Goal: Task Accomplishment & Management: Manage account settings

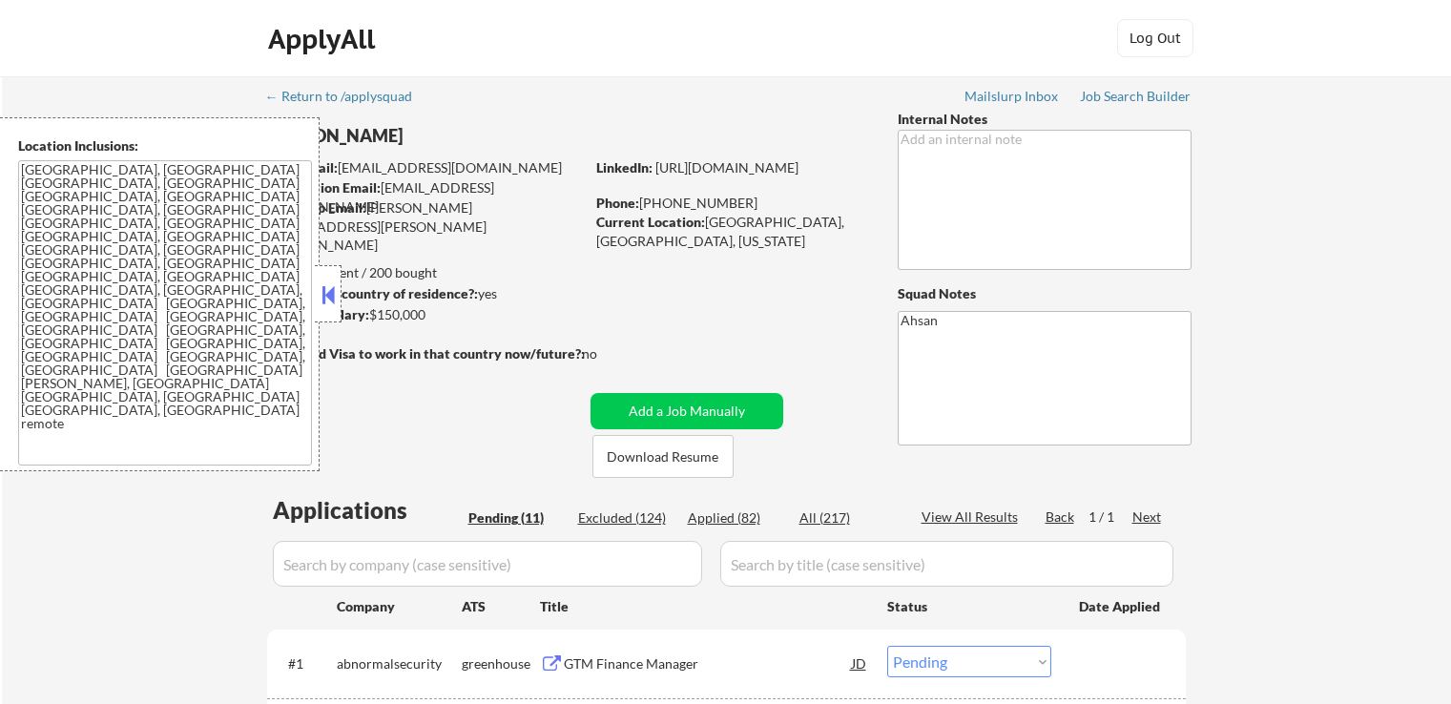
select select ""pending""
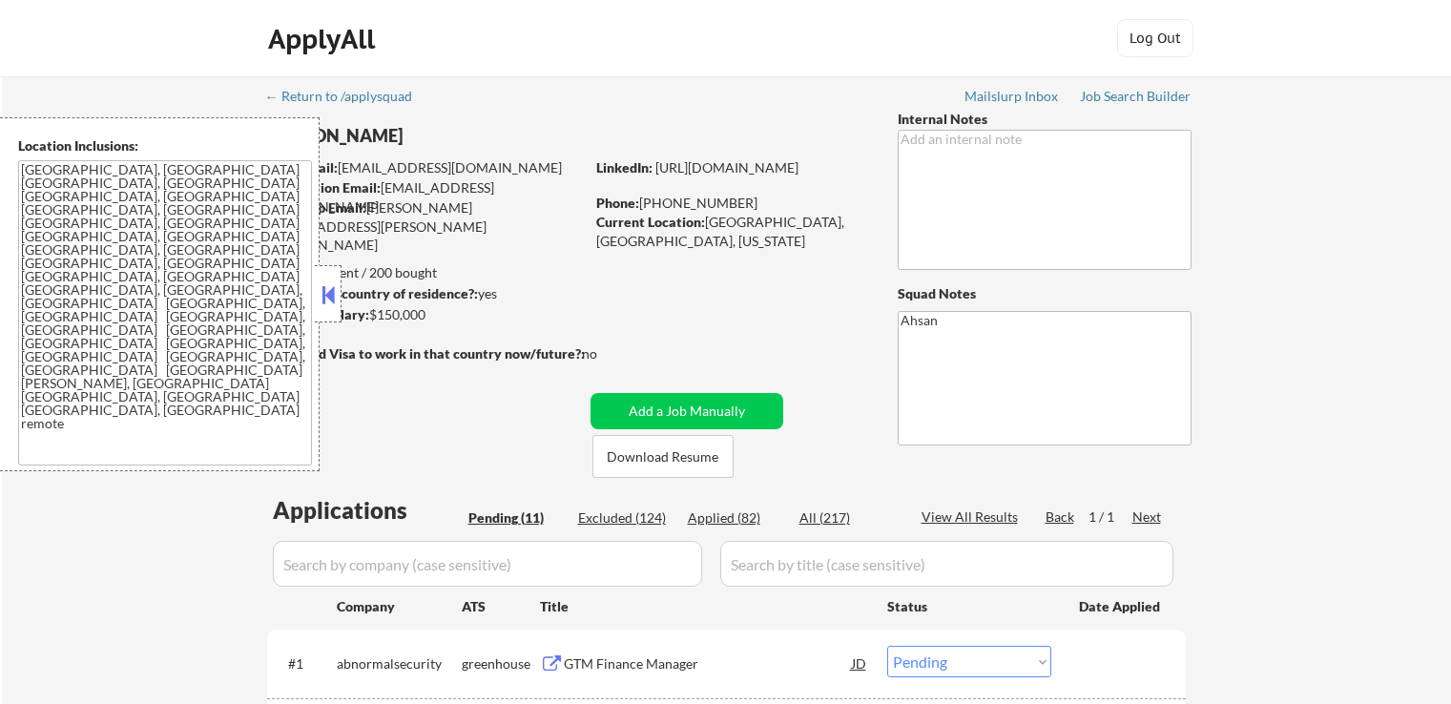
select select ""pending""
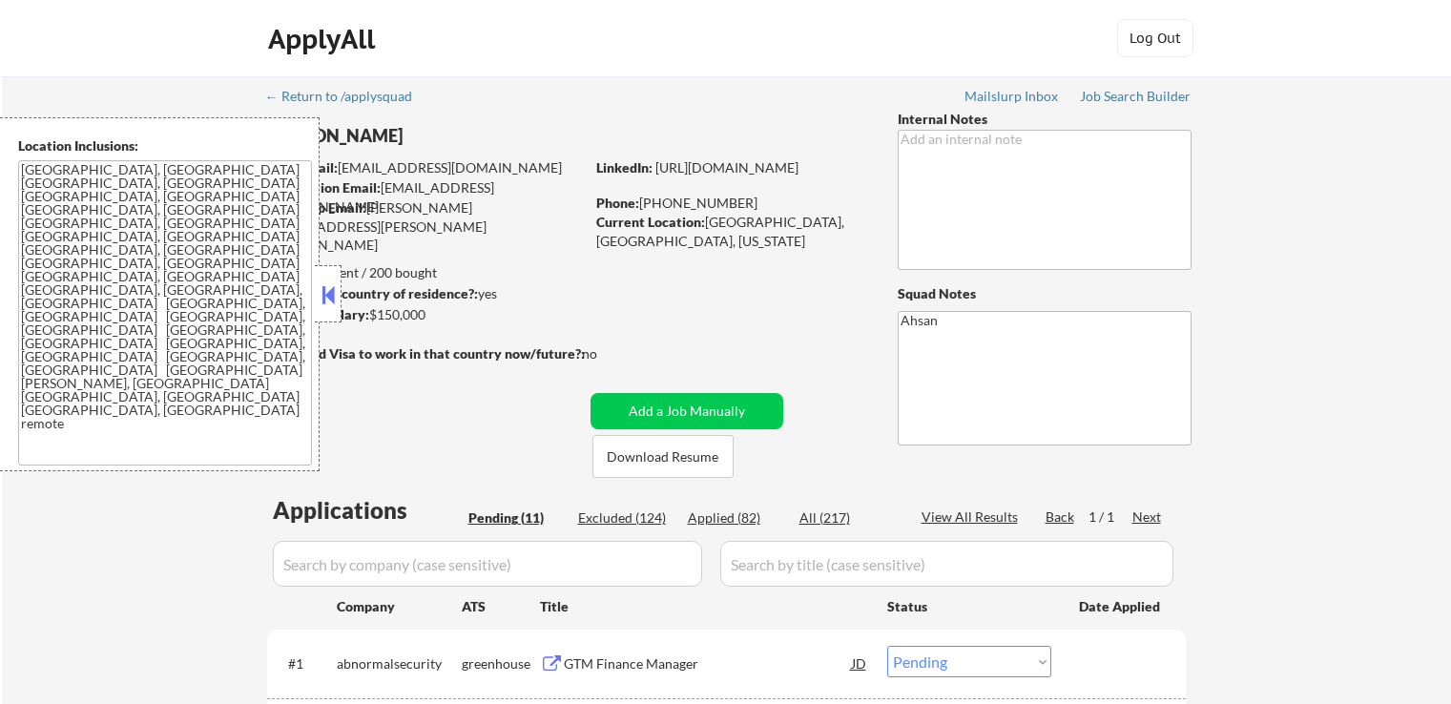
select select ""pending""
click at [330, 300] on button at bounding box center [328, 294] width 21 height 29
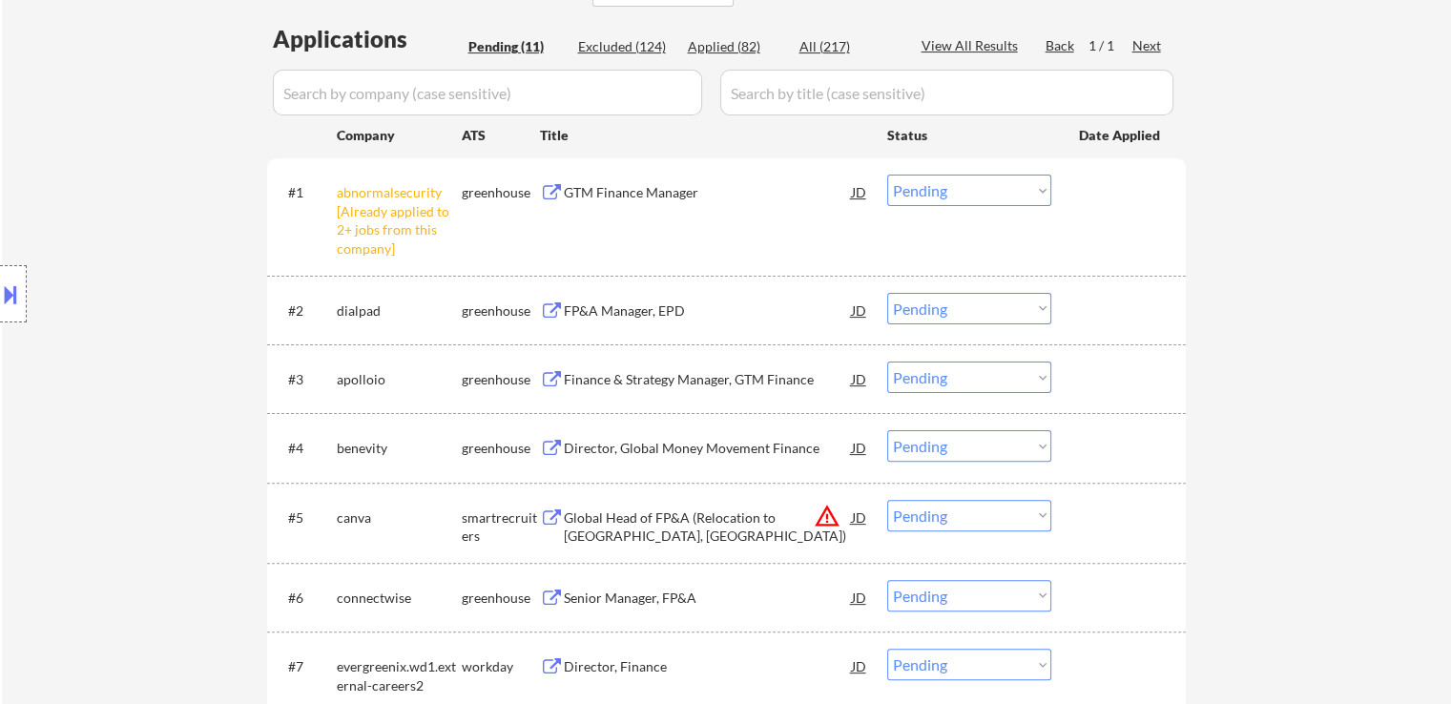
scroll to position [382, 0]
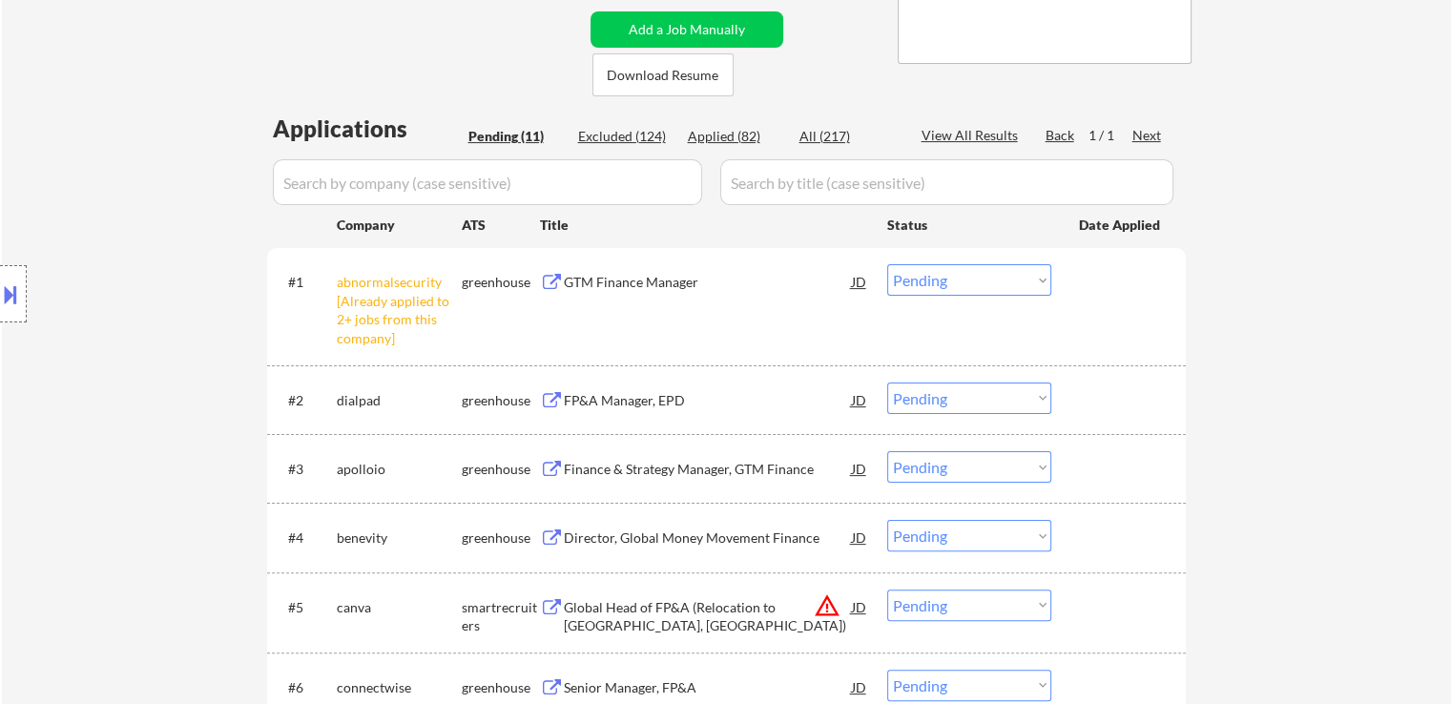
click at [156, 293] on div "Location Inclusions: [GEOGRAPHIC_DATA], [GEOGRAPHIC_DATA] [GEOGRAPHIC_DATA], [G…" at bounding box center [170, 294] width 341 height 354
click at [157, 293] on div "Location Inclusions: [GEOGRAPHIC_DATA], [GEOGRAPHIC_DATA] [GEOGRAPHIC_DATA], [G…" at bounding box center [170, 294] width 341 height 354
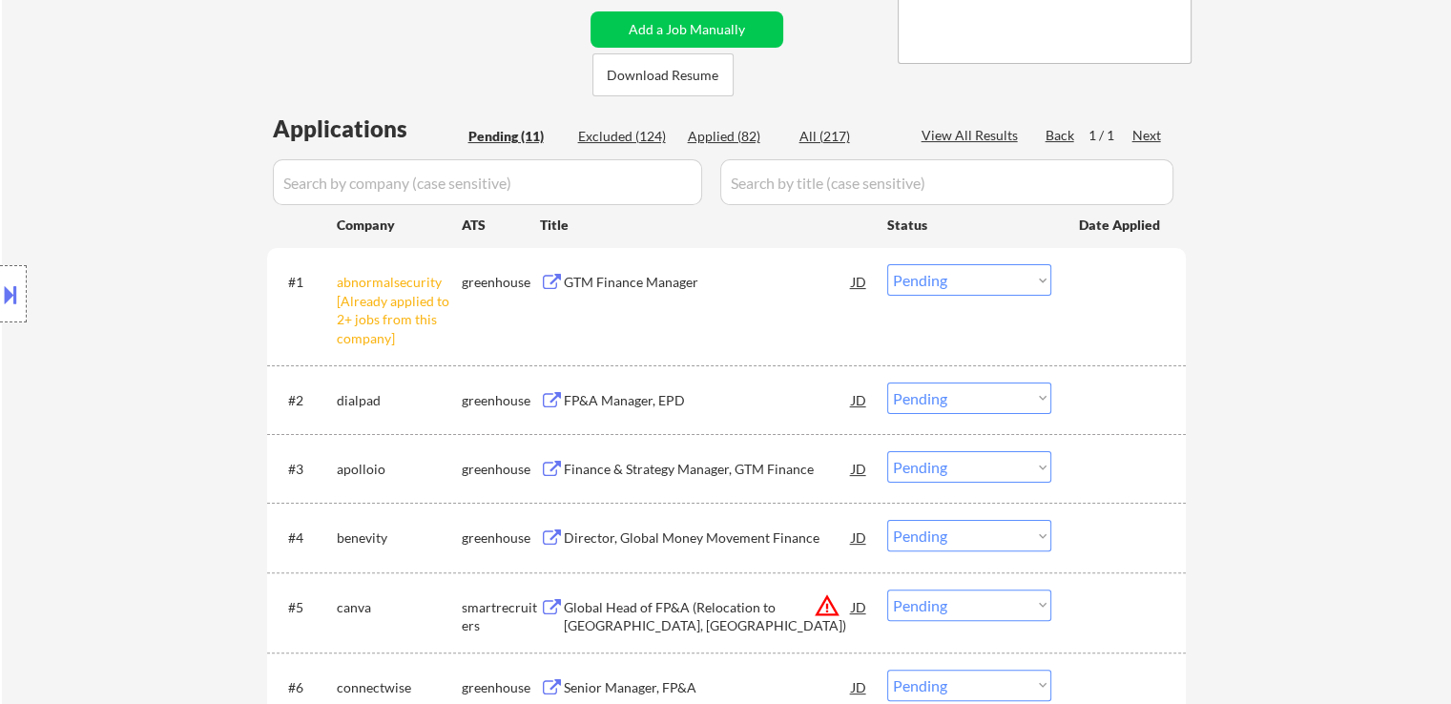
click at [85, 368] on div "Location Inclusions: [GEOGRAPHIC_DATA], [GEOGRAPHIC_DATA] [GEOGRAPHIC_DATA], [G…" at bounding box center [170, 294] width 341 height 354
drag, startPoint x: 90, startPoint y: 288, endPoint x: 138, endPoint y: 224, distance: 80.3
click at [92, 287] on div "Location Inclusions: [GEOGRAPHIC_DATA], [GEOGRAPHIC_DATA] [GEOGRAPHIC_DATA], [G…" at bounding box center [170, 294] width 341 height 354
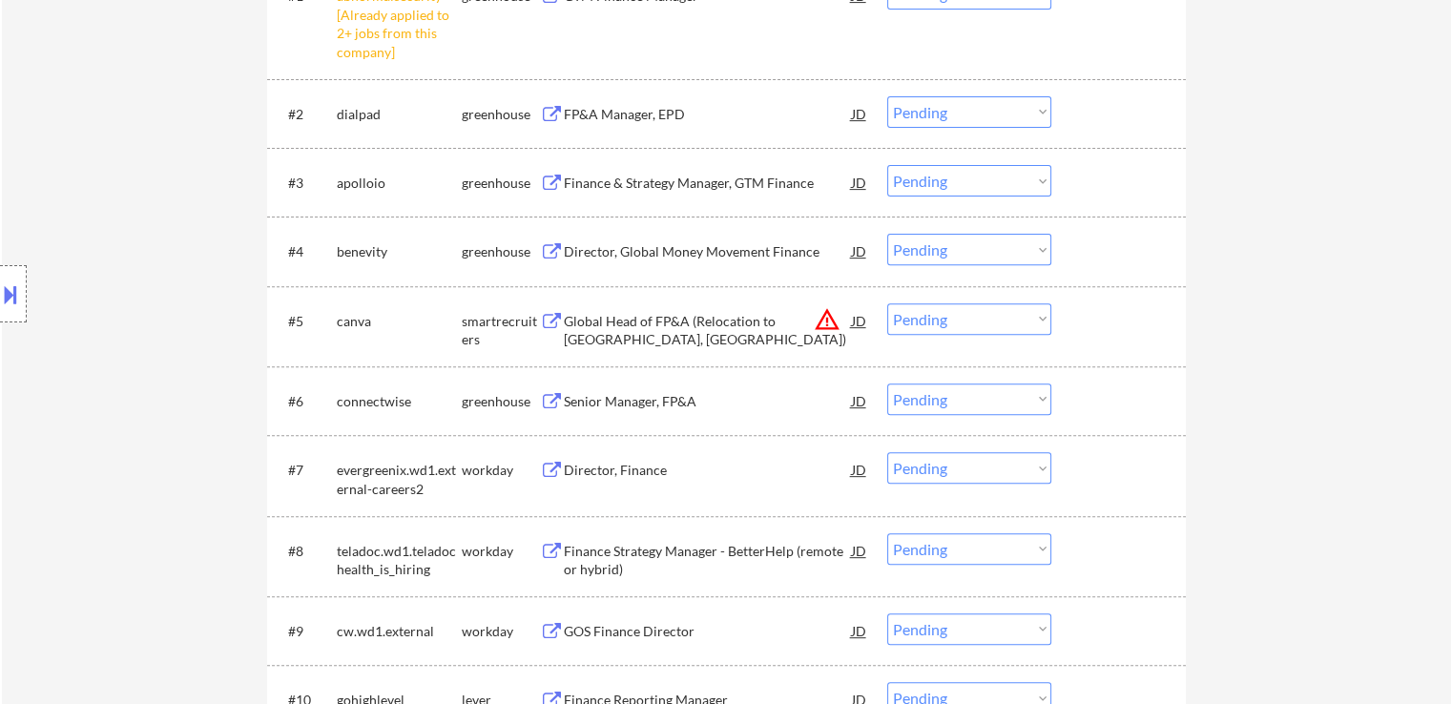
click at [142, 217] on div "Location Inclusions: [GEOGRAPHIC_DATA], [GEOGRAPHIC_DATA] [GEOGRAPHIC_DATA], [G…" at bounding box center [170, 294] width 341 height 354
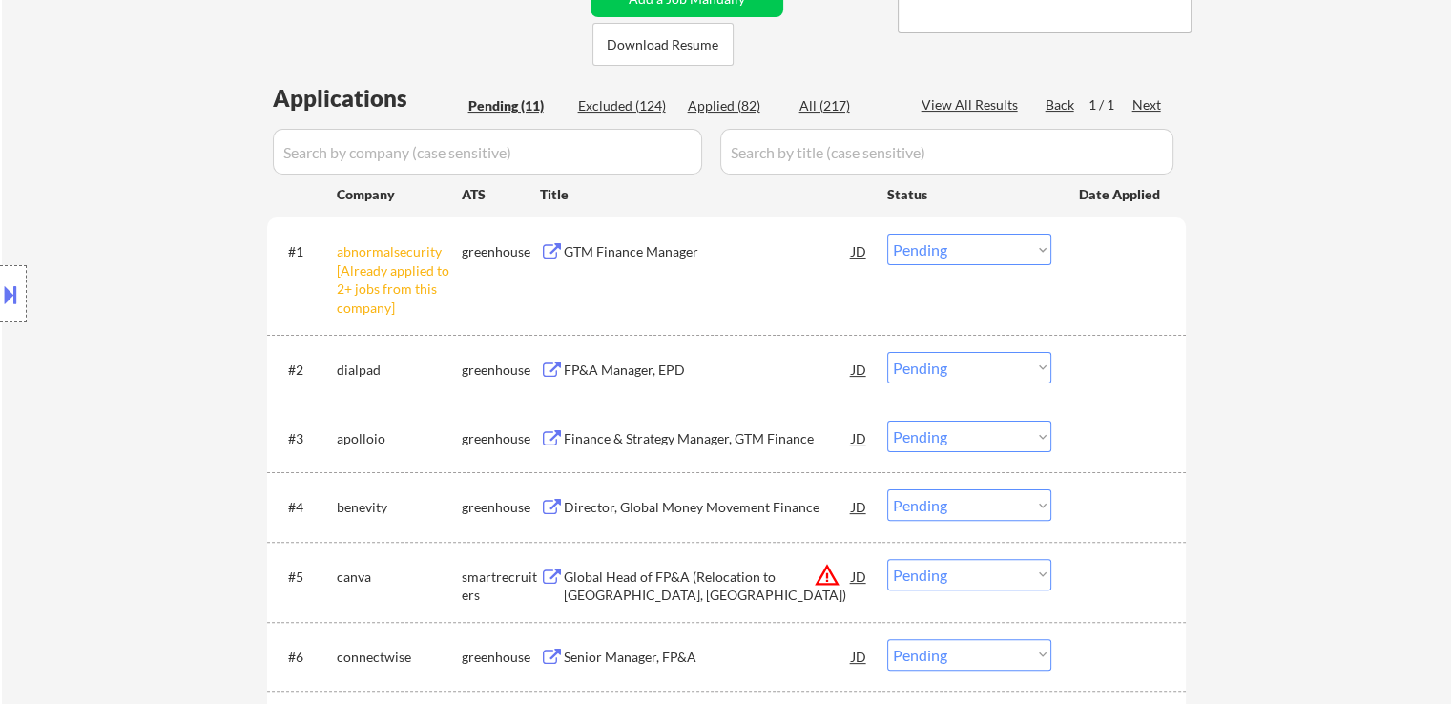
scroll to position [286, 0]
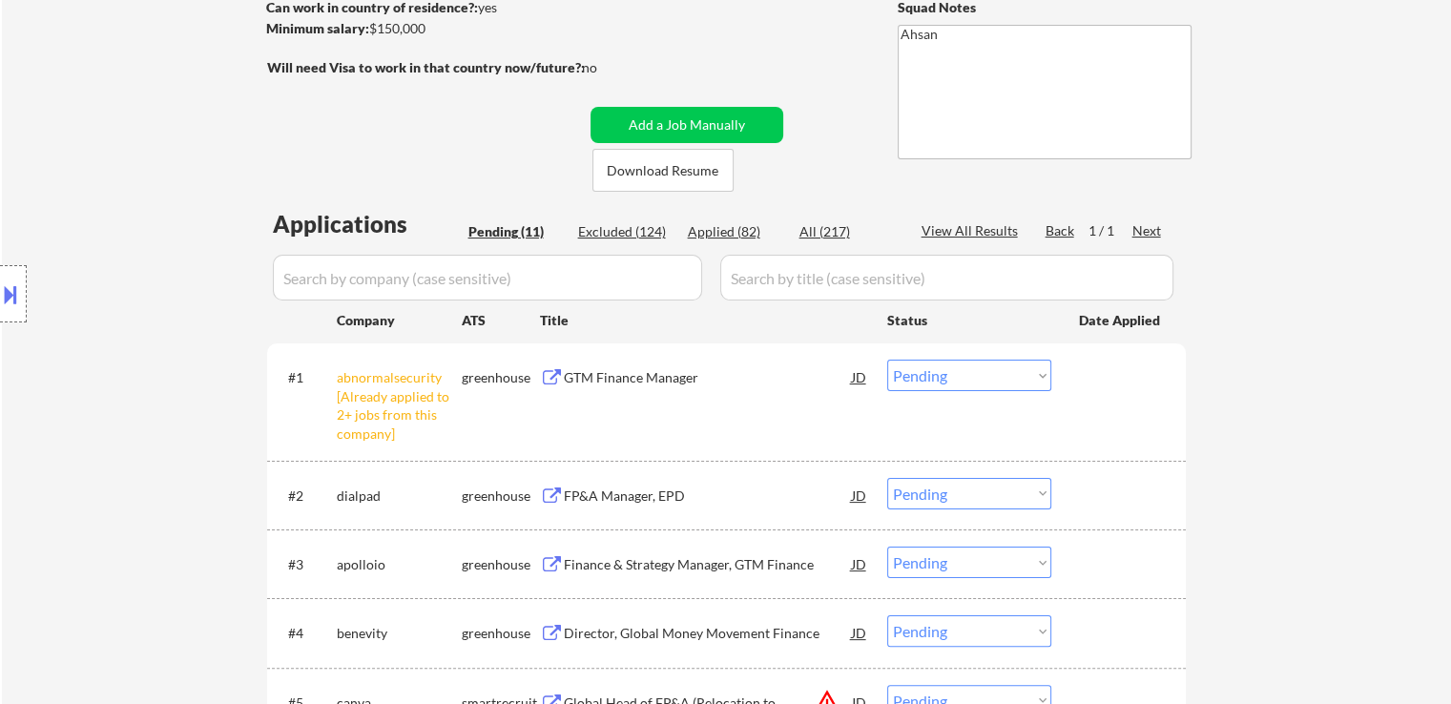
click at [142, 217] on div "Location Inclusions: [GEOGRAPHIC_DATA], [GEOGRAPHIC_DATA] [GEOGRAPHIC_DATA], [G…" at bounding box center [170, 294] width 341 height 354
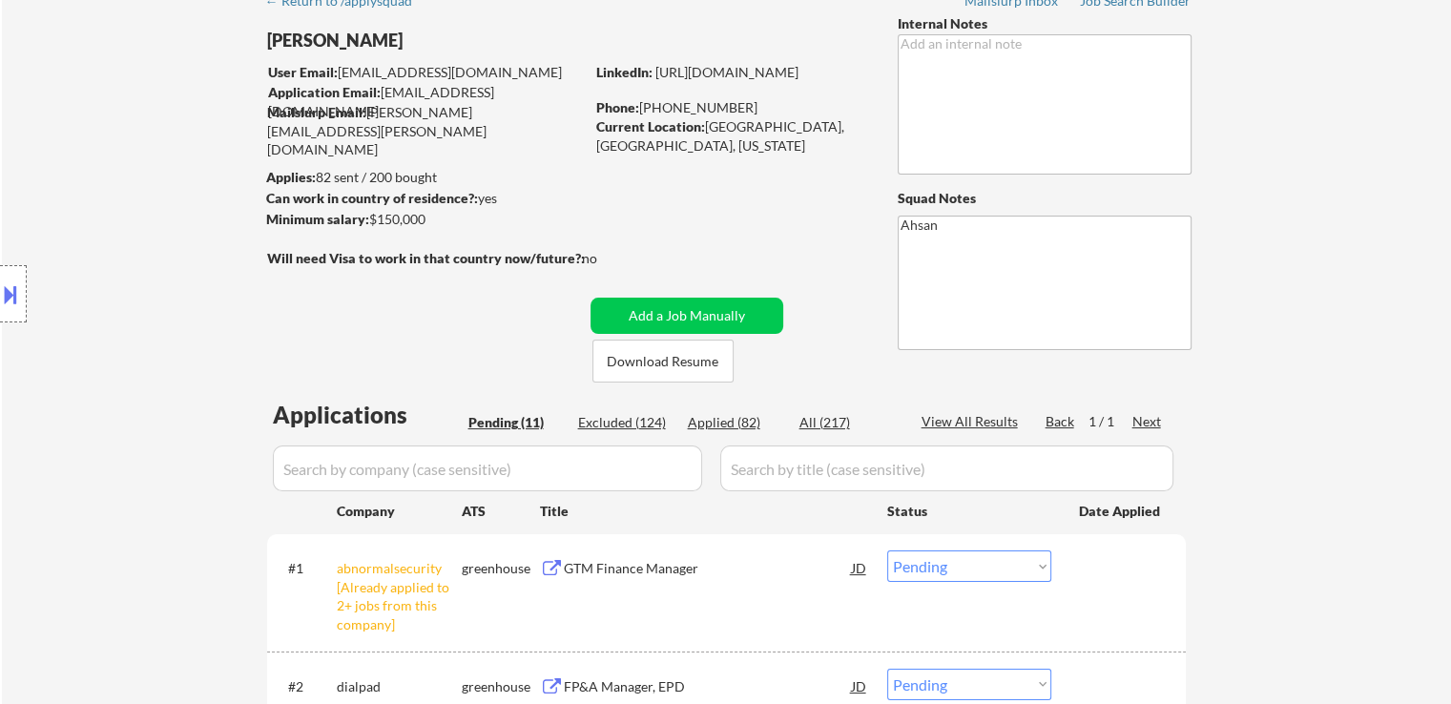
click at [146, 252] on div "Location Inclusions: [GEOGRAPHIC_DATA], [GEOGRAPHIC_DATA] [GEOGRAPHIC_DATA], [G…" at bounding box center [170, 294] width 341 height 354
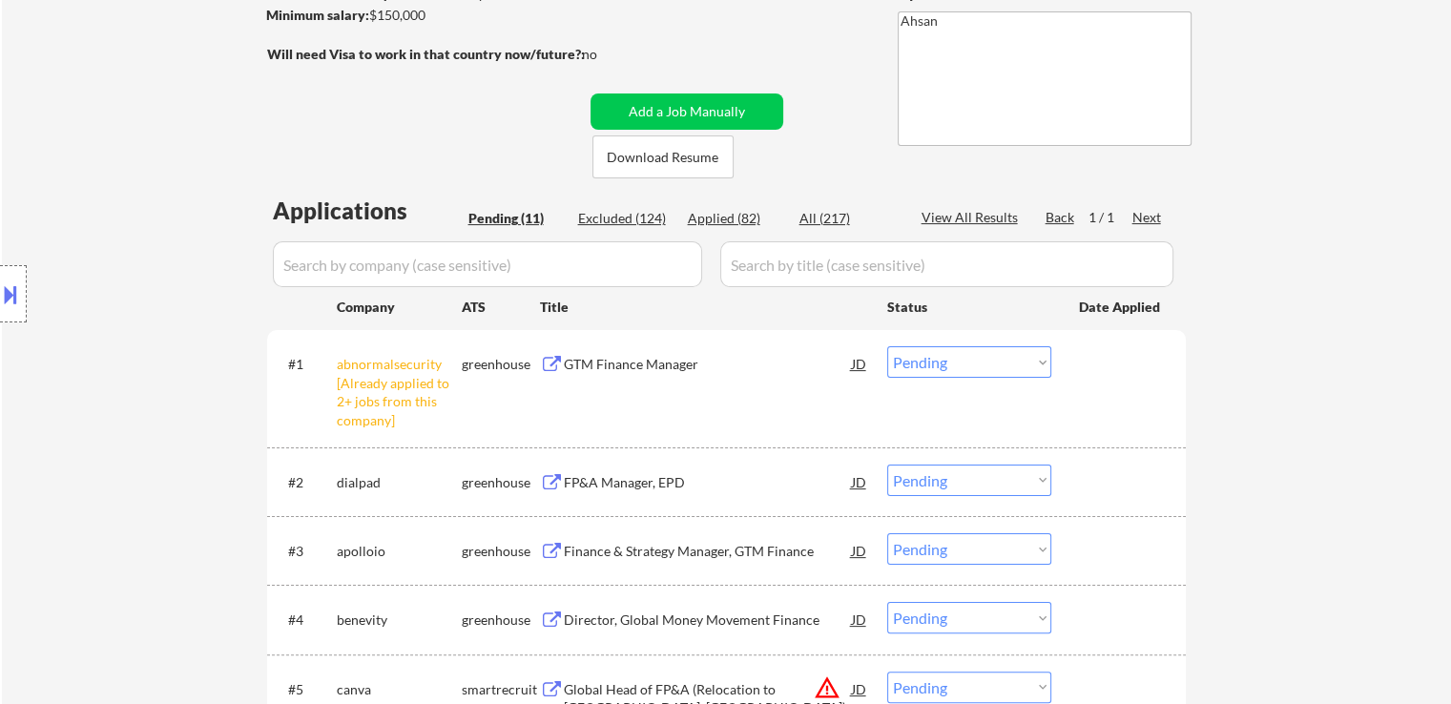
scroll to position [382, 0]
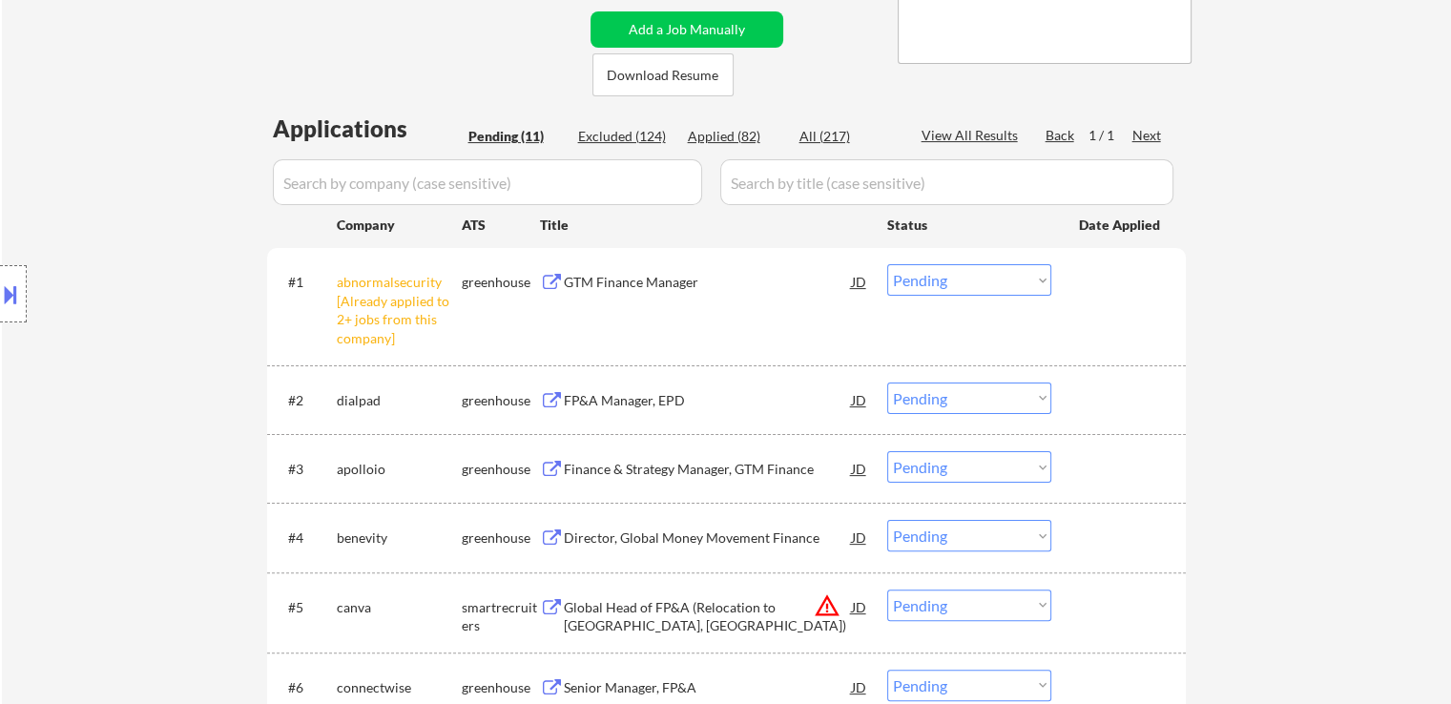
click at [1328, 380] on div "← Return to /applysquad Mailslurp Inbox Job Search Builder [PERSON_NAME] User E…" at bounding box center [726, 440] width 1449 height 1491
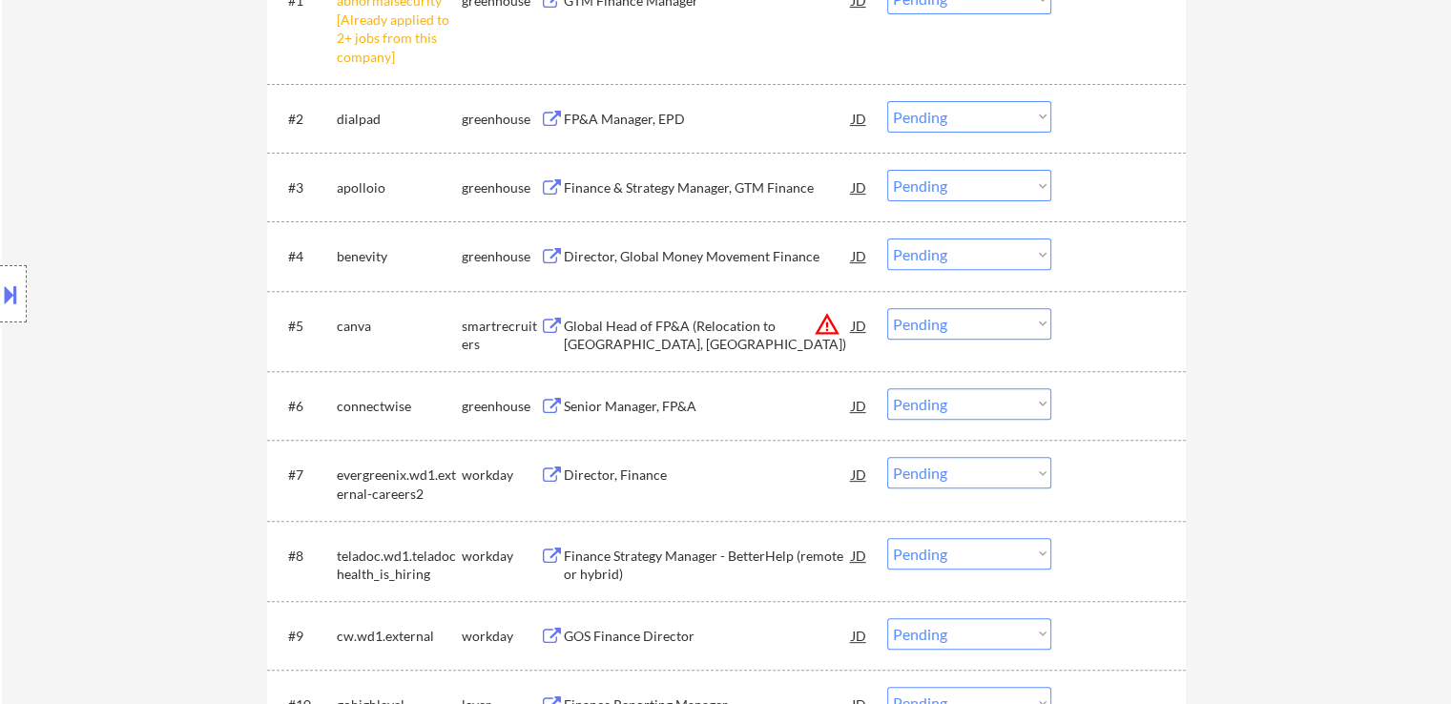
scroll to position [668, 0]
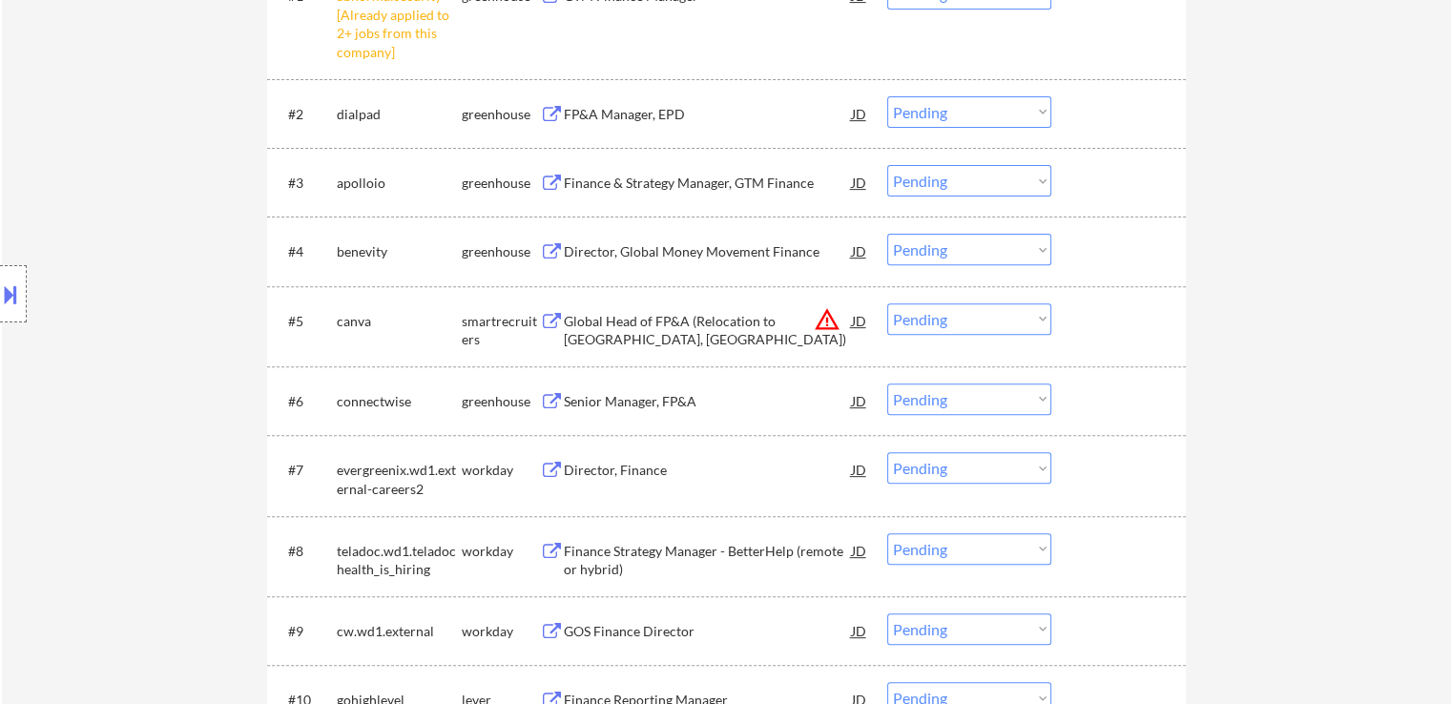
click at [1316, 318] on div "← Return to /applysquad Mailslurp Inbox Job Search Builder [PERSON_NAME] User E…" at bounding box center [726, 154] width 1449 height 1491
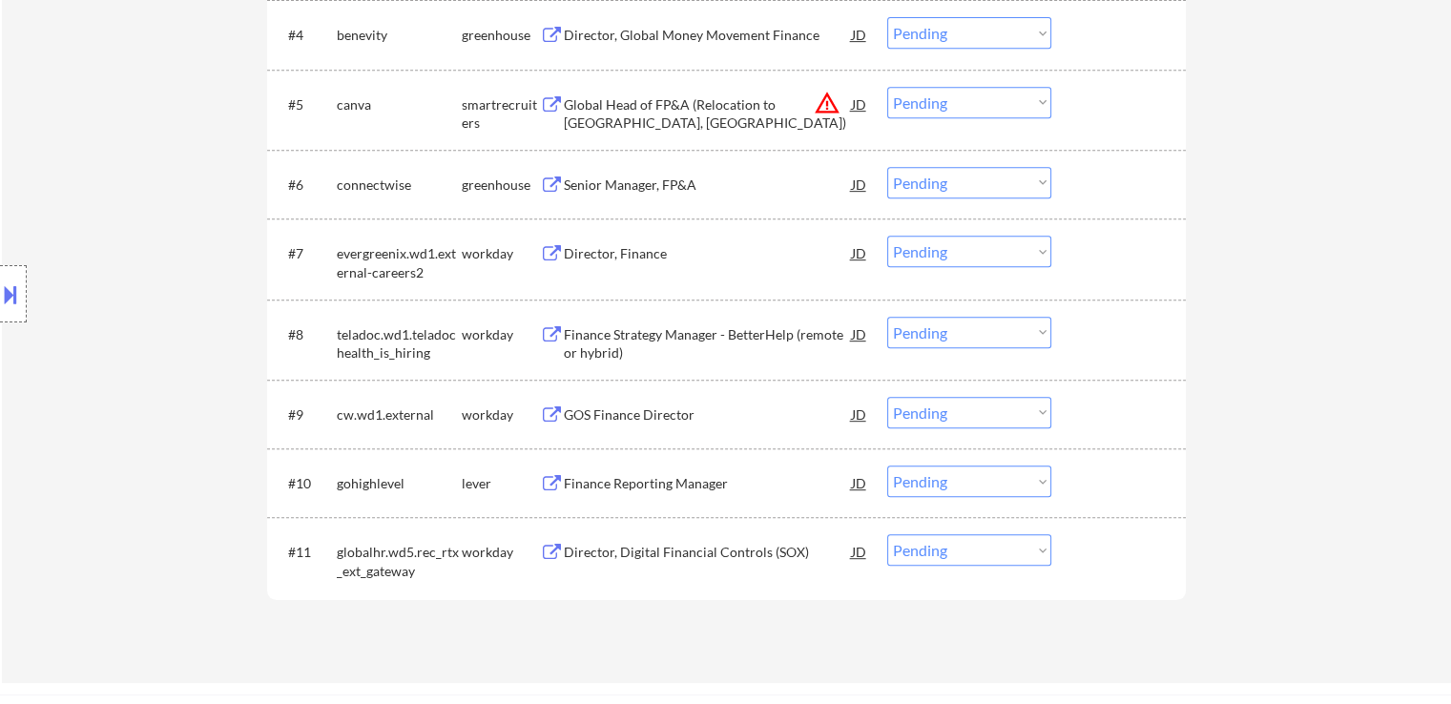
scroll to position [954, 0]
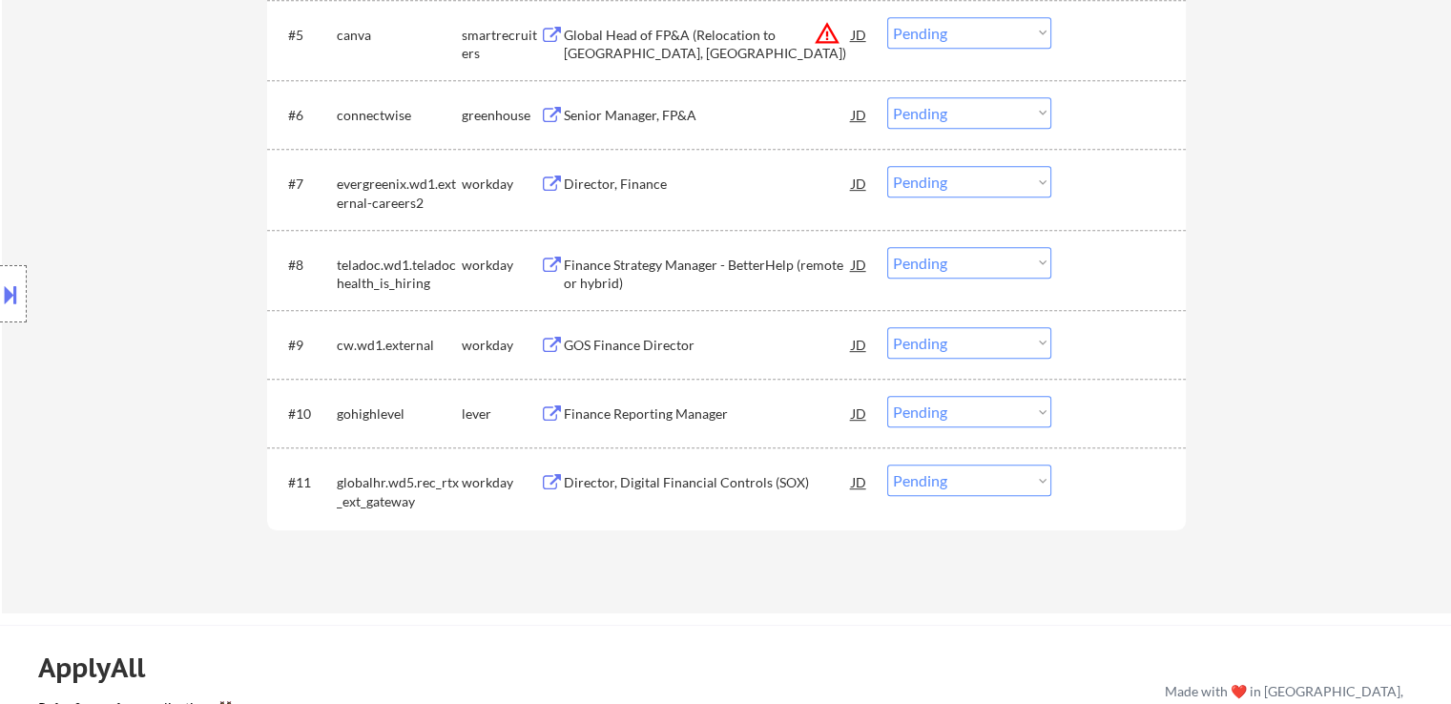
click at [119, 362] on div "Location Inclusions: [GEOGRAPHIC_DATA], [GEOGRAPHIC_DATA] [GEOGRAPHIC_DATA], [G…" at bounding box center [170, 294] width 341 height 354
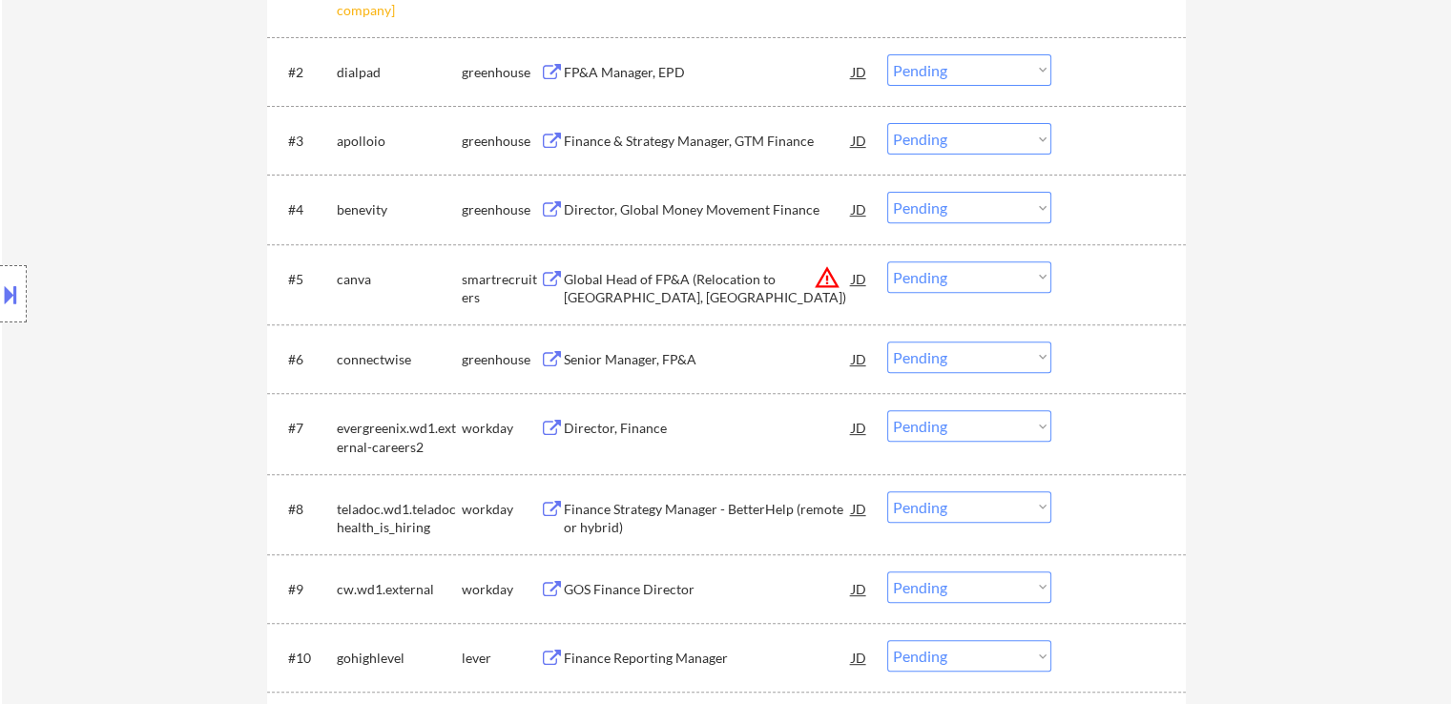
scroll to position [572, 0]
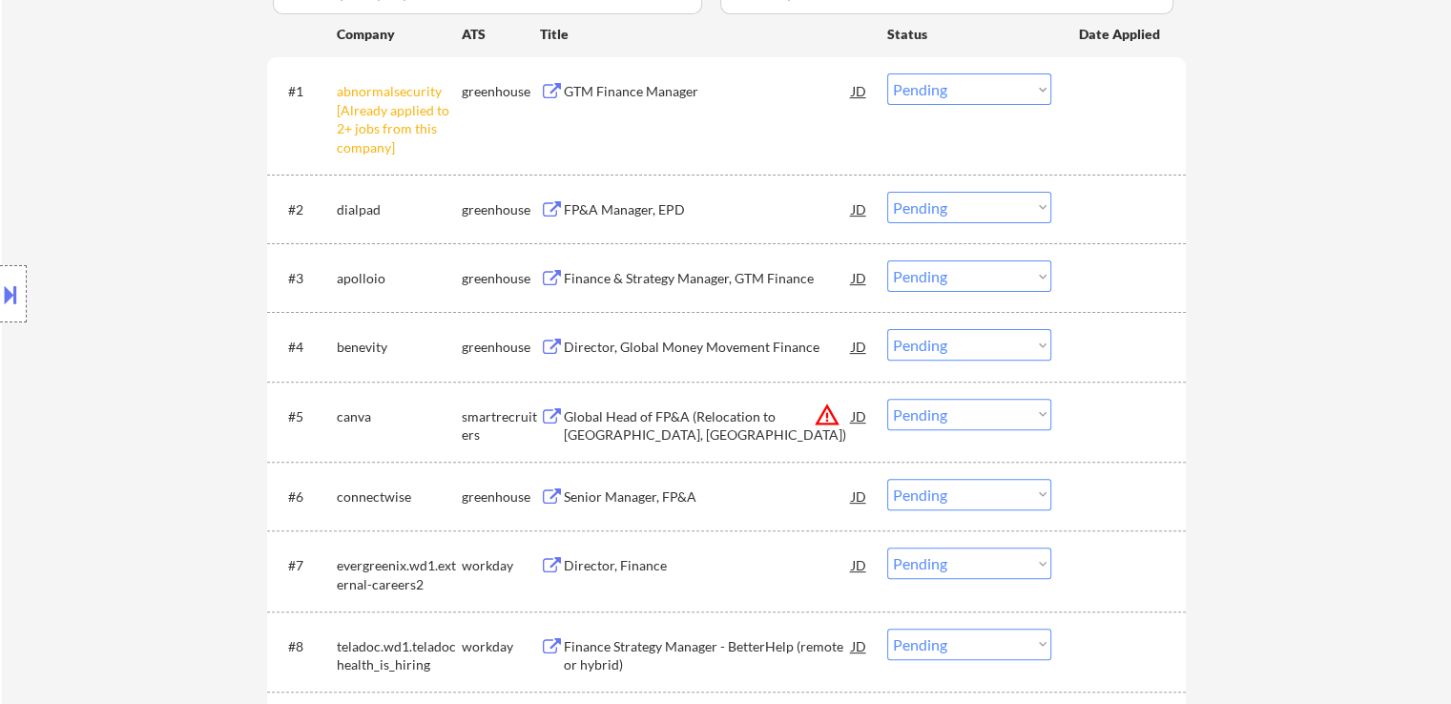
click at [153, 335] on div "Location Inclusions: [GEOGRAPHIC_DATA], [GEOGRAPHIC_DATA] [GEOGRAPHIC_DATA], [G…" at bounding box center [170, 294] width 341 height 354
click at [150, 333] on div "Location Inclusions: [GEOGRAPHIC_DATA], [GEOGRAPHIC_DATA] [GEOGRAPHIC_DATA], [G…" at bounding box center [170, 294] width 341 height 354
click at [134, 309] on div "Location Inclusions: [GEOGRAPHIC_DATA], [GEOGRAPHIC_DATA] [GEOGRAPHIC_DATA], [G…" at bounding box center [170, 294] width 341 height 354
click at [187, 239] on div "Location Inclusions: [GEOGRAPHIC_DATA], [GEOGRAPHIC_DATA] [GEOGRAPHIC_DATA], [G…" at bounding box center [170, 294] width 341 height 354
click at [163, 229] on div "Location Inclusions: [GEOGRAPHIC_DATA], [GEOGRAPHIC_DATA] [GEOGRAPHIC_DATA], [G…" at bounding box center [170, 294] width 341 height 354
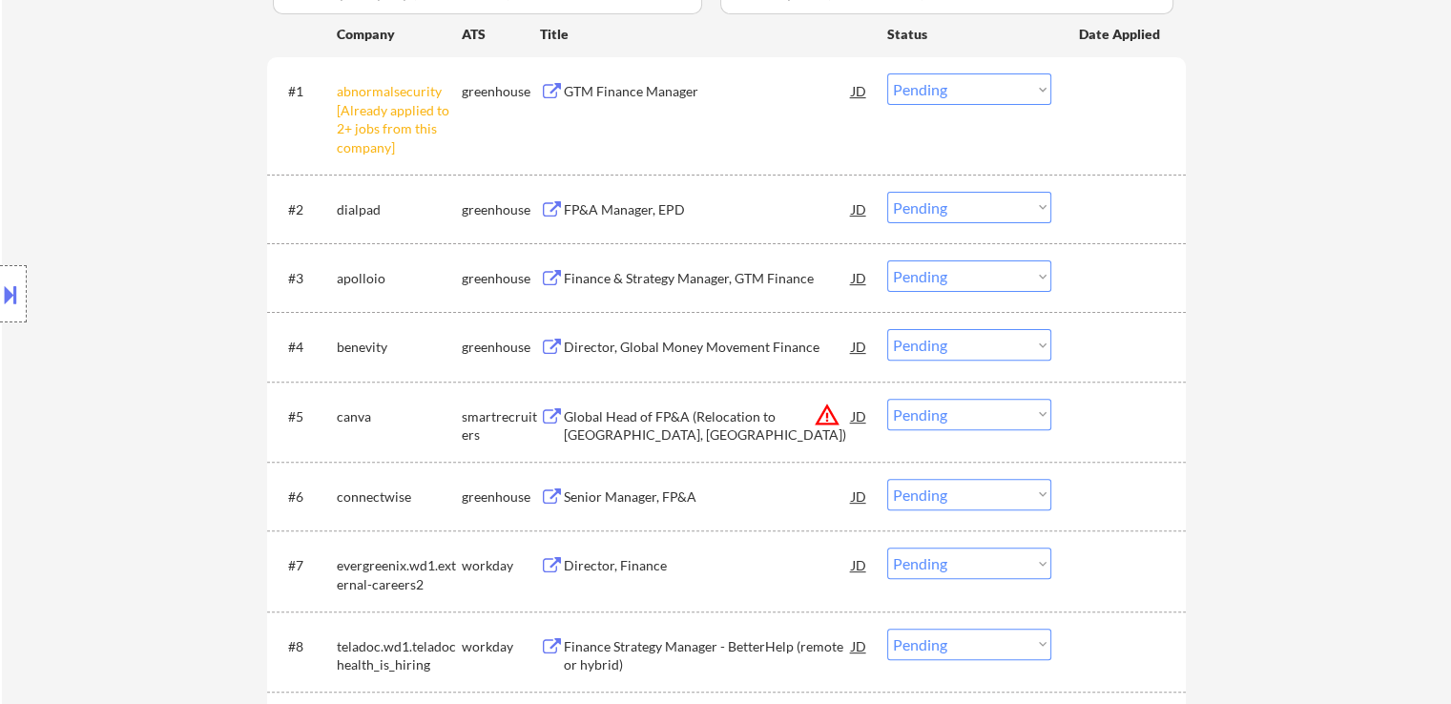
click at [163, 229] on div "Location Inclusions: [GEOGRAPHIC_DATA], [GEOGRAPHIC_DATA] [GEOGRAPHIC_DATA], [G…" at bounding box center [170, 294] width 341 height 354
click at [137, 224] on div "Location Inclusions: [GEOGRAPHIC_DATA], [GEOGRAPHIC_DATA] [GEOGRAPHIC_DATA], [G…" at bounding box center [170, 294] width 341 height 354
click at [126, 217] on div "Location Inclusions: [GEOGRAPHIC_DATA], [GEOGRAPHIC_DATA] [GEOGRAPHIC_DATA], [G…" at bounding box center [170, 294] width 341 height 354
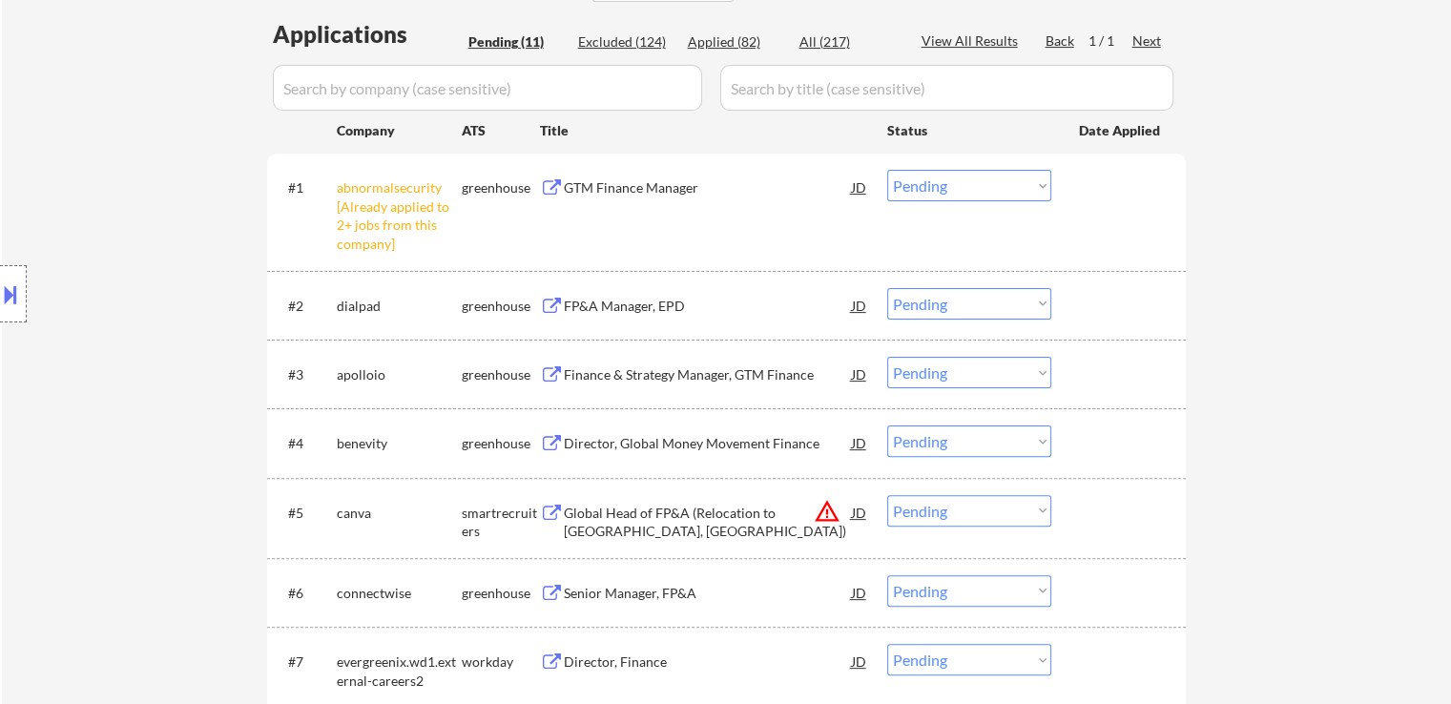
scroll to position [382, 0]
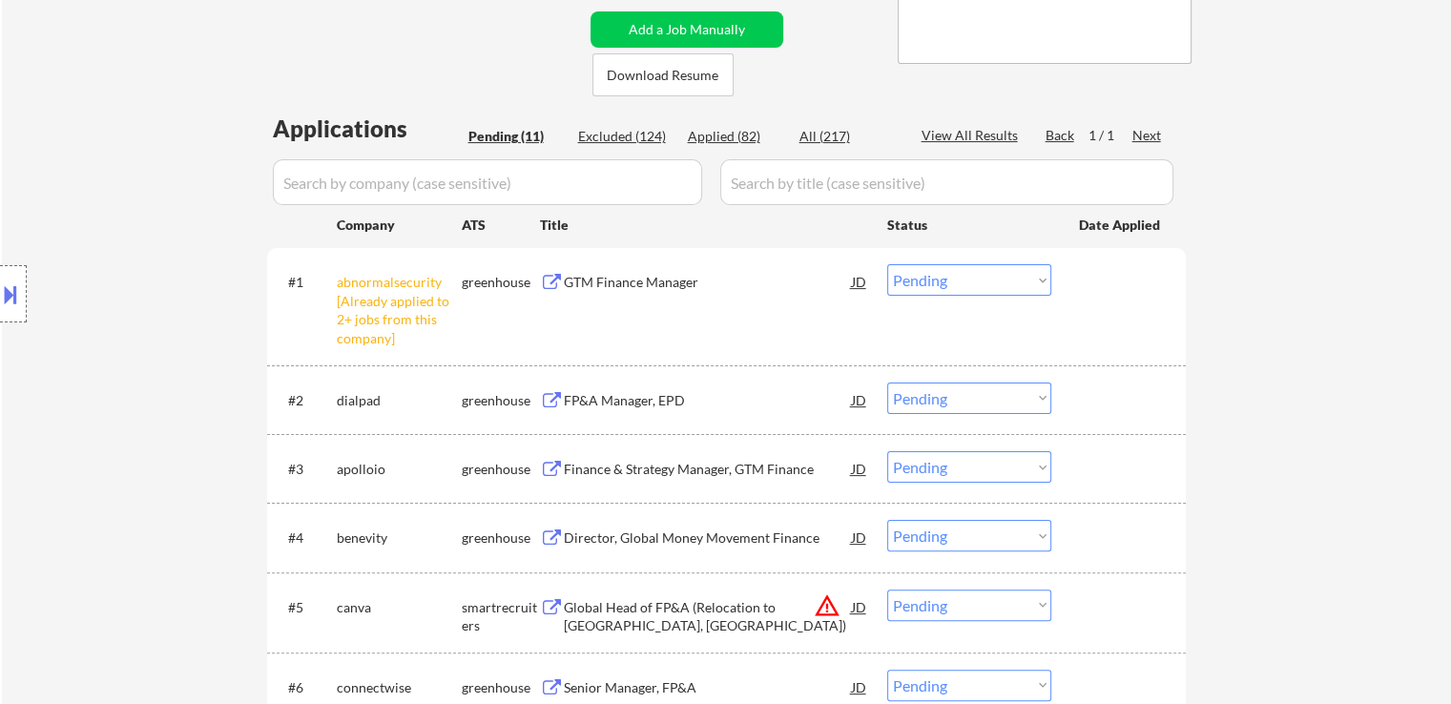
click at [126, 217] on div "Location Inclusions: [GEOGRAPHIC_DATA], [GEOGRAPHIC_DATA] [GEOGRAPHIC_DATA], [G…" at bounding box center [170, 294] width 341 height 354
click at [169, 203] on div "Location Inclusions: [GEOGRAPHIC_DATA], [GEOGRAPHIC_DATA] [GEOGRAPHIC_DATA], [G…" at bounding box center [170, 294] width 341 height 354
click at [153, 205] on div "Location Inclusions: [GEOGRAPHIC_DATA], [GEOGRAPHIC_DATA] [GEOGRAPHIC_DATA], [G…" at bounding box center [170, 294] width 341 height 354
click at [152, 206] on div "Location Inclusions: [GEOGRAPHIC_DATA], [GEOGRAPHIC_DATA] [GEOGRAPHIC_DATA], [G…" at bounding box center [170, 294] width 341 height 354
click at [145, 207] on div "Location Inclusions: [GEOGRAPHIC_DATA], [GEOGRAPHIC_DATA] [GEOGRAPHIC_DATA], [G…" at bounding box center [170, 294] width 341 height 354
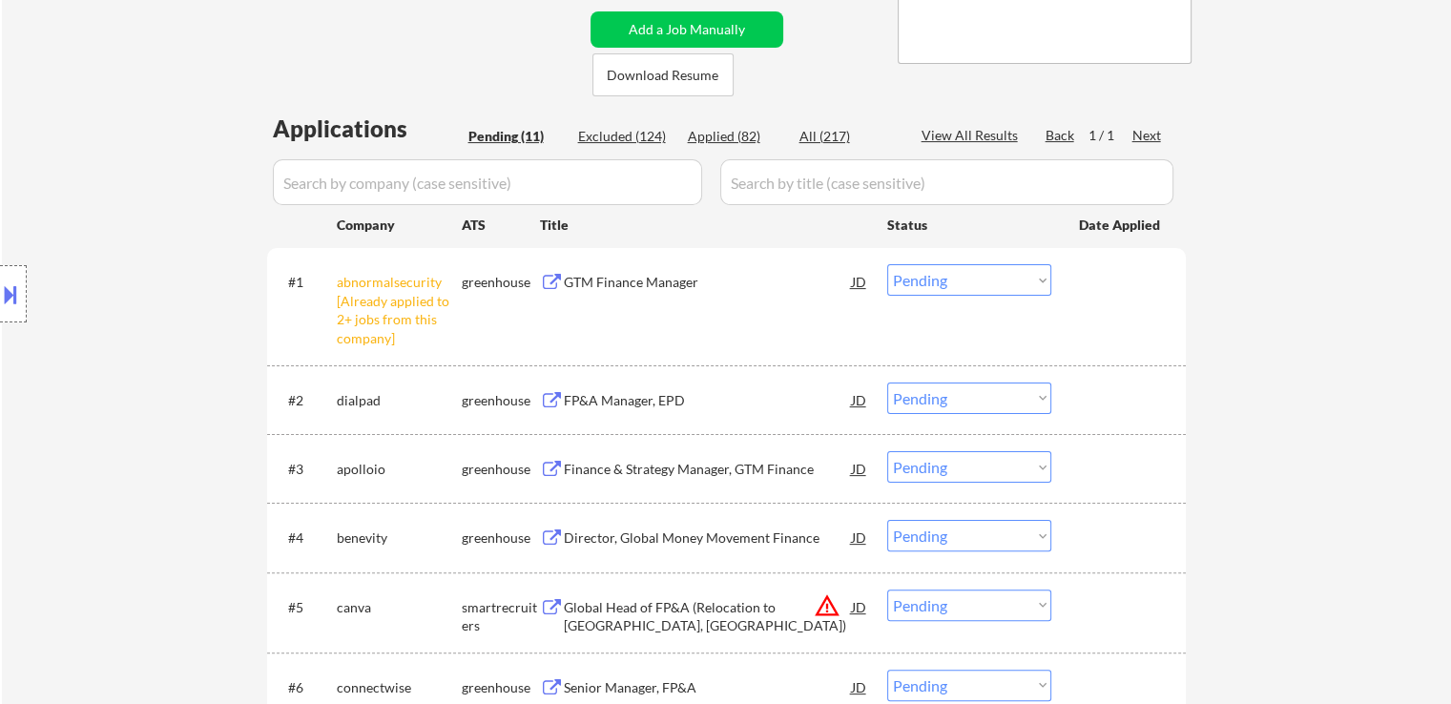
click at [132, 206] on div "Location Inclusions: [GEOGRAPHIC_DATA], [GEOGRAPHIC_DATA] [GEOGRAPHIC_DATA], [G…" at bounding box center [170, 294] width 341 height 354
click at [118, 206] on div "Location Inclusions: [GEOGRAPHIC_DATA], [GEOGRAPHIC_DATA] [GEOGRAPHIC_DATA], [G…" at bounding box center [170, 294] width 341 height 354
click at [107, 204] on div "Location Inclusions: [GEOGRAPHIC_DATA], [GEOGRAPHIC_DATA] [GEOGRAPHIC_DATA], [G…" at bounding box center [170, 294] width 341 height 354
click at [106, 204] on div "Location Inclusions: [GEOGRAPHIC_DATA], [GEOGRAPHIC_DATA] [GEOGRAPHIC_DATA], [G…" at bounding box center [170, 294] width 341 height 354
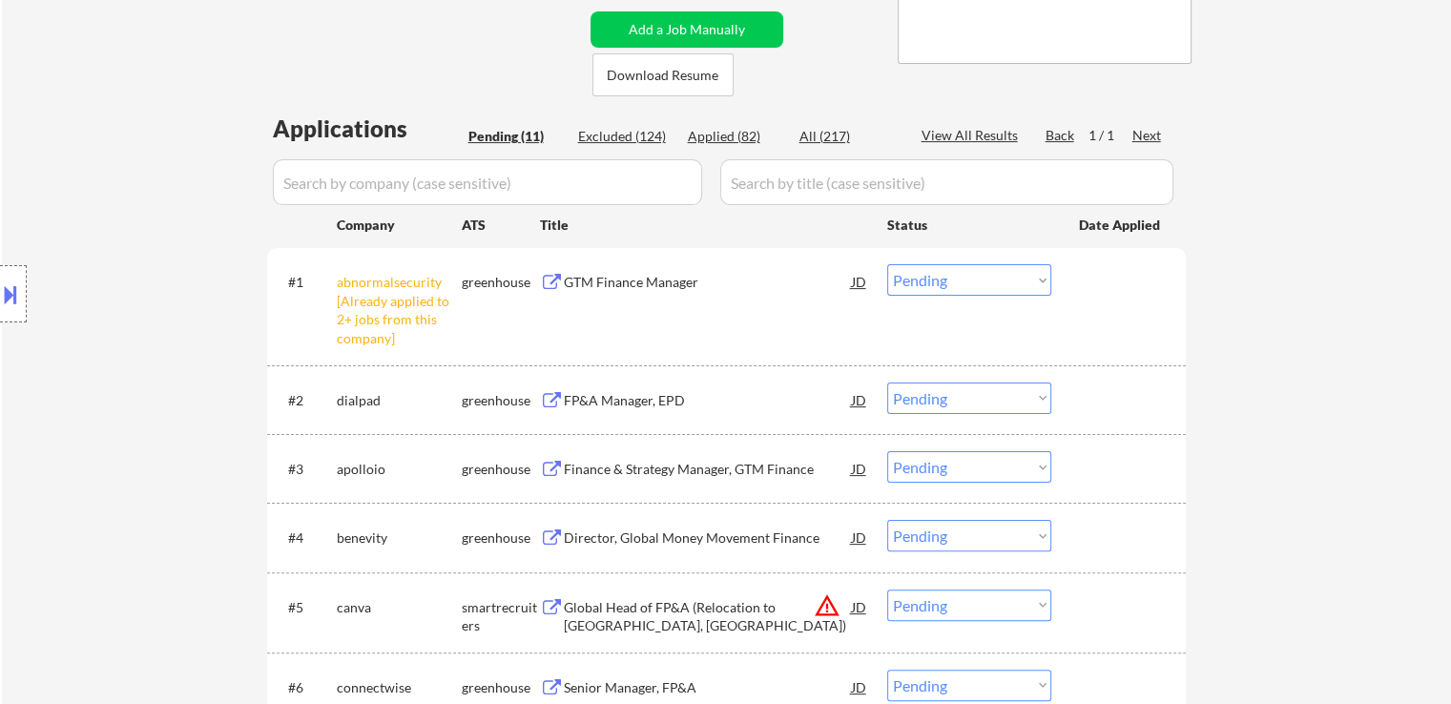
click at [101, 204] on div "Location Inclusions: [GEOGRAPHIC_DATA], [GEOGRAPHIC_DATA] [GEOGRAPHIC_DATA], [G…" at bounding box center [170, 294] width 341 height 354
click at [99, 204] on div "Location Inclusions: [GEOGRAPHIC_DATA], [GEOGRAPHIC_DATA] [GEOGRAPHIC_DATA], [G…" at bounding box center [170, 294] width 341 height 354
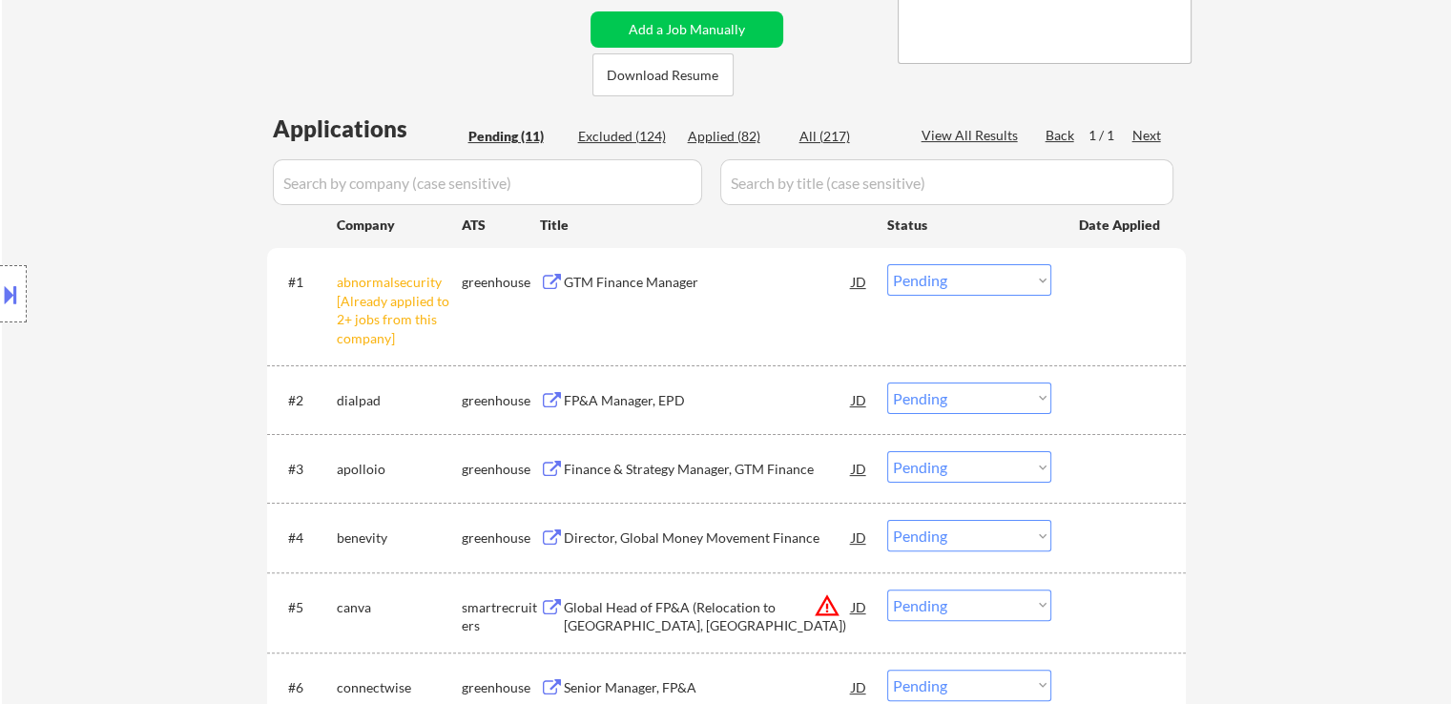
click at [100, 204] on div "Location Inclusions: [GEOGRAPHIC_DATA], [GEOGRAPHIC_DATA] [GEOGRAPHIC_DATA], [G…" at bounding box center [170, 294] width 341 height 354
click at [73, 200] on div "Location Inclusions: [GEOGRAPHIC_DATA], [GEOGRAPHIC_DATA] [GEOGRAPHIC_DATA], [G…" at bounding box center [170, 294] width 341 height 354
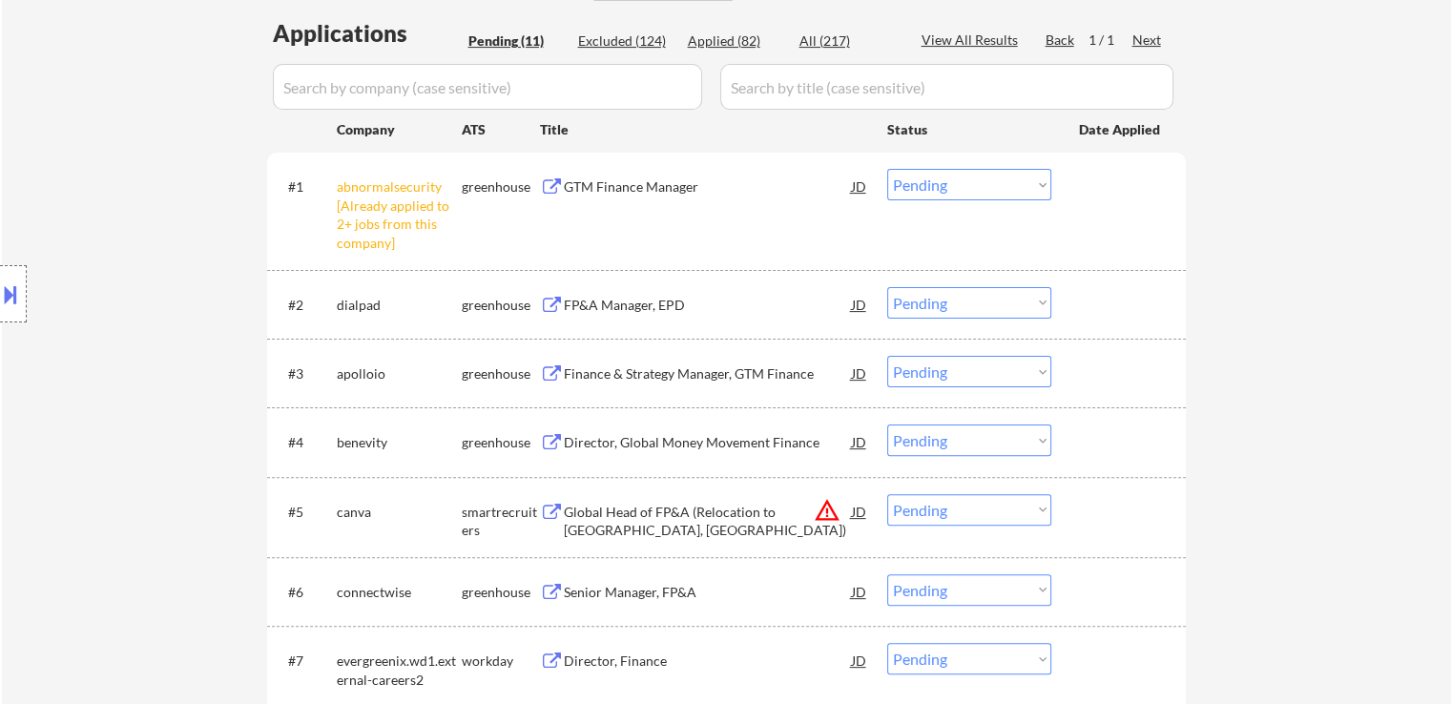
click at [160, 217] on div "Location Inclusions: [GEOGRAPHIC_DATA], [GEOGRAPHIC_DATA] [GEOGRAPHIC_DATA], [G…" at bounding box center [170, 294] width 341 height 354
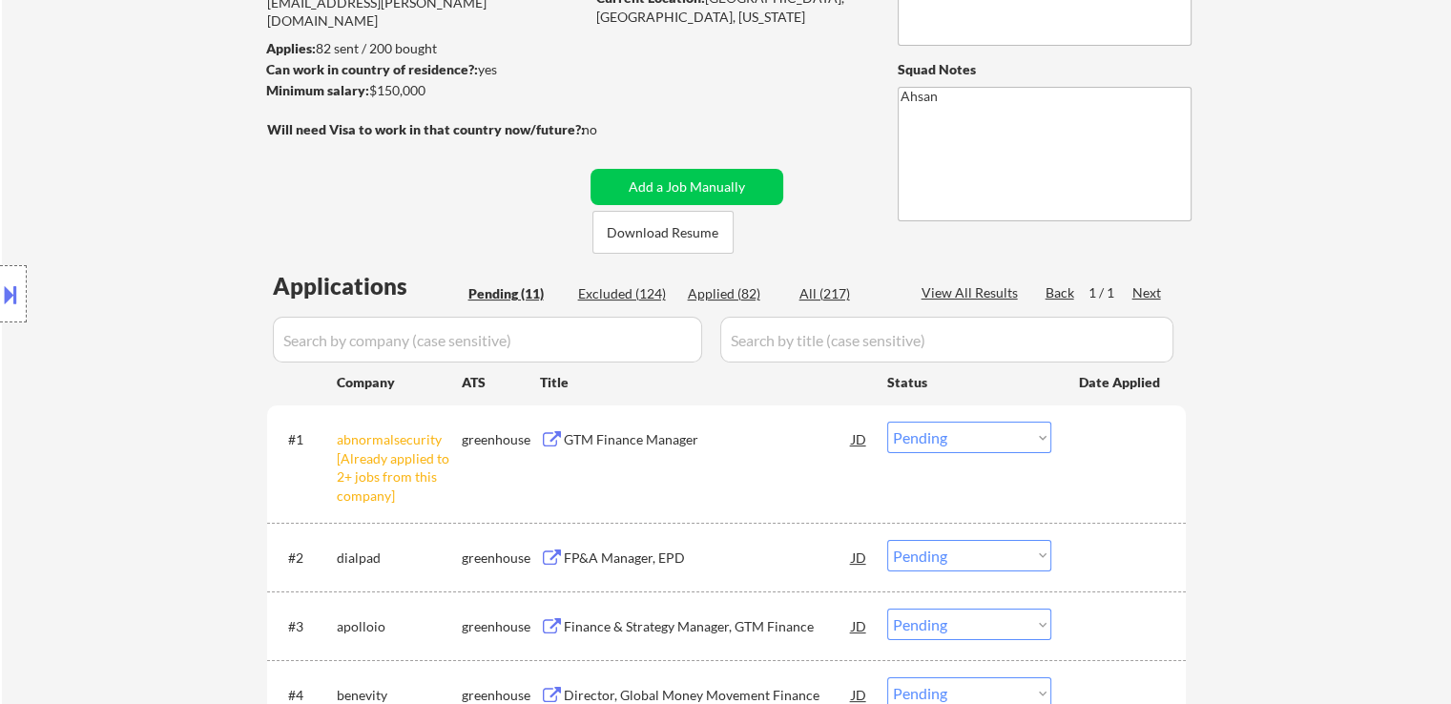
scroll to position [95, 0]
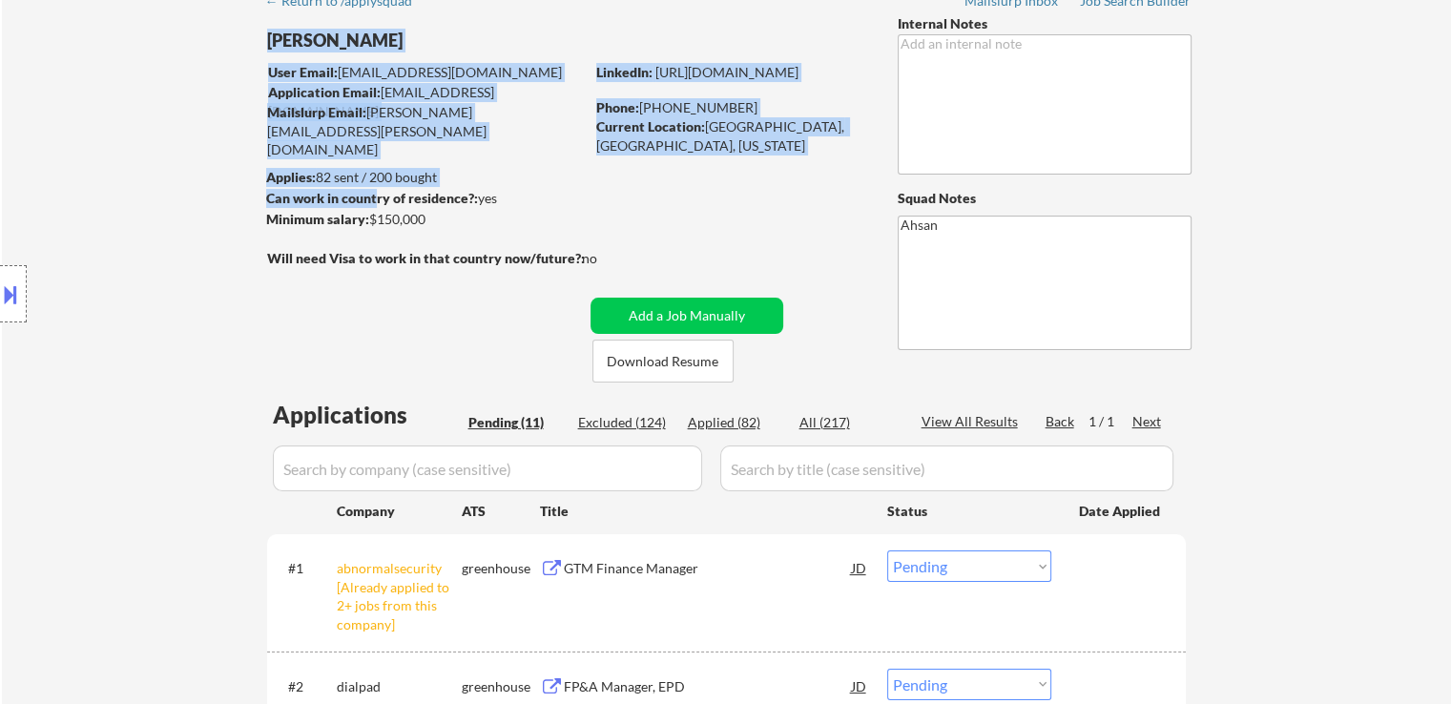
drag, startPoint x: 642, startPoint y: 267, endPoint x: 267, endPoint y: 195, distance: 381.8
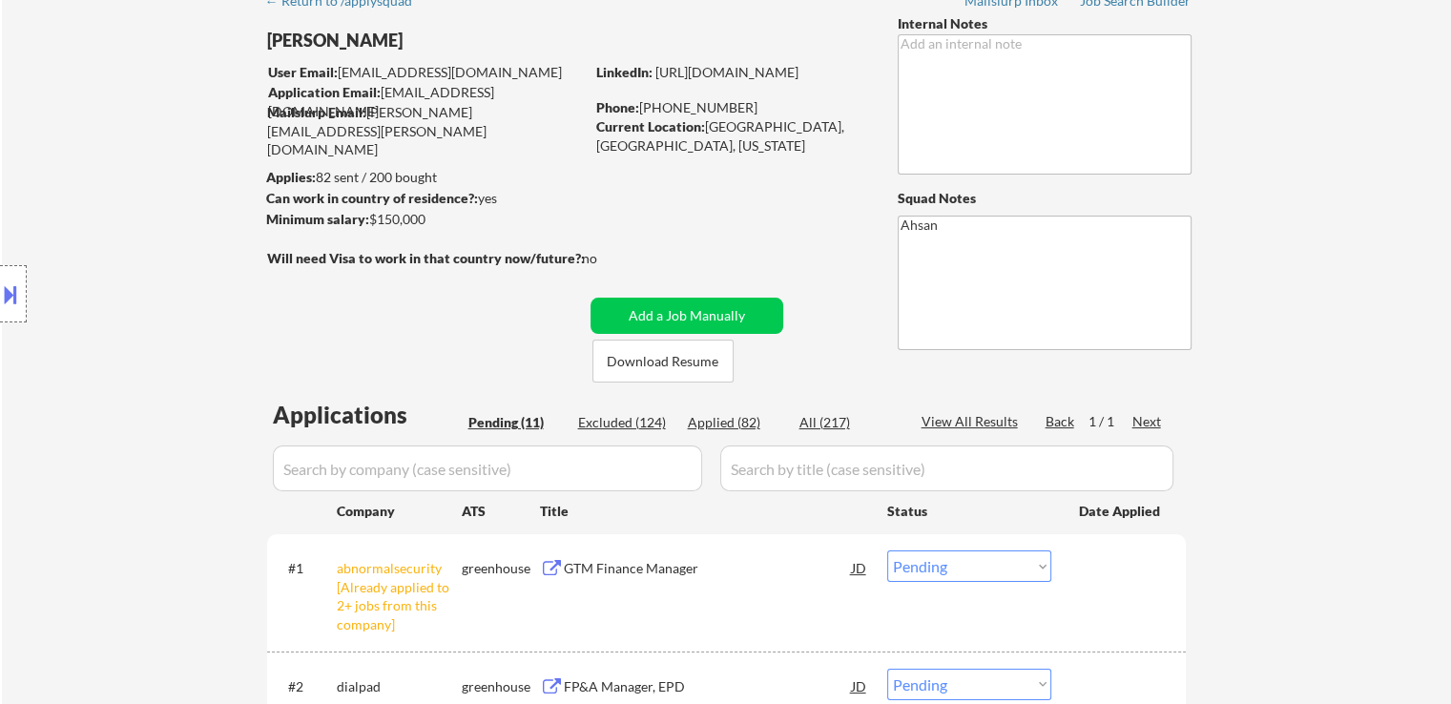
click at [228, 180] on div "Location Inclusions: [GEOGRAPHIC_DATA], [GEOGRAPHIC_DATA] [GEOGRAPHIC_DATA], [G…" at bounding box center [170, 294] width 341 height 354
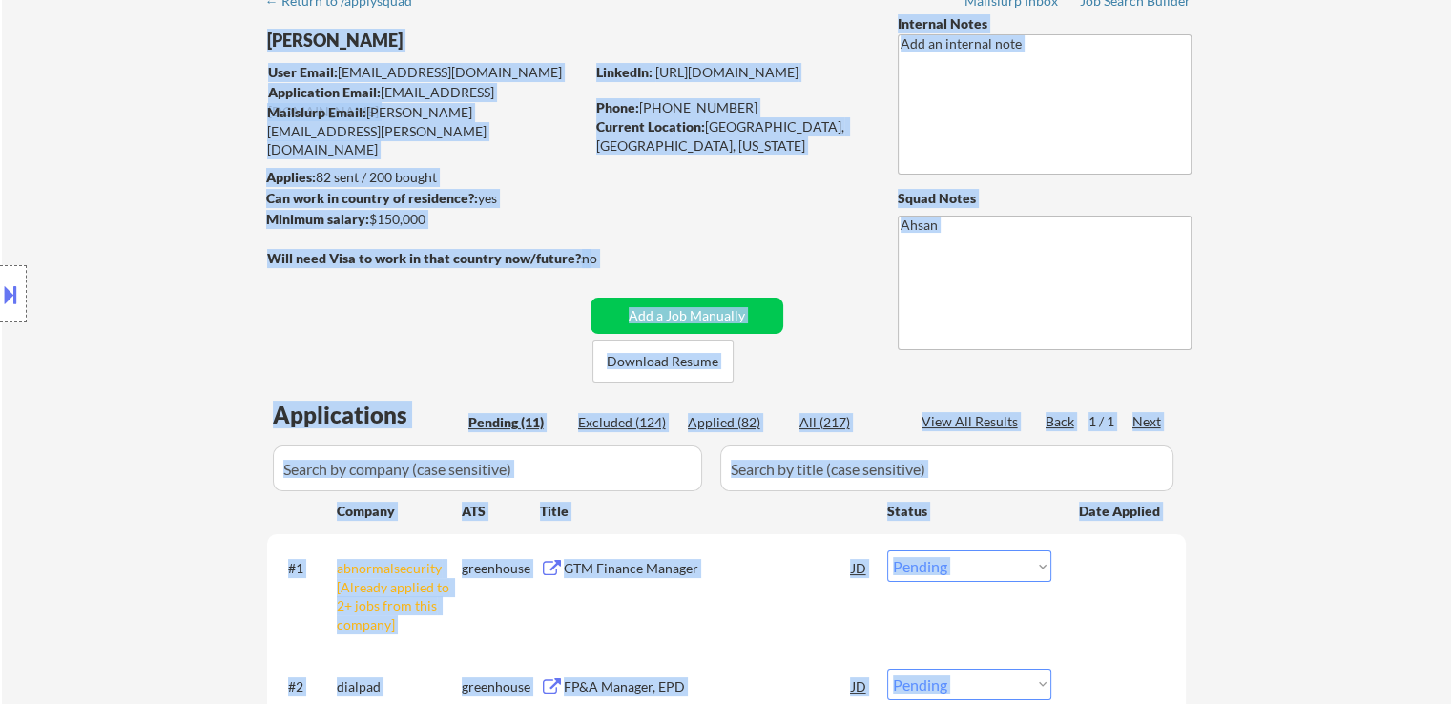
drag, startPoint x: 439, startPoint y: 213, endPoint x: 280, endPoint y: 166, distance: 165.1
click at [280, 166] on body "← Return to /applysquad Mailslurp Inbox Job Search Builder [PERSON_NAME] User E…" at bounding box center [725, 257] width 1451 height 704
click at [224, 175] on div "Location Inclusions: [GEOGRAPHIC_DATA], [GEOGRAPHIC_DATA] [GEOGRAPHIC_DATA], [G…" at bounding box center [170, 294] width 341 height 354
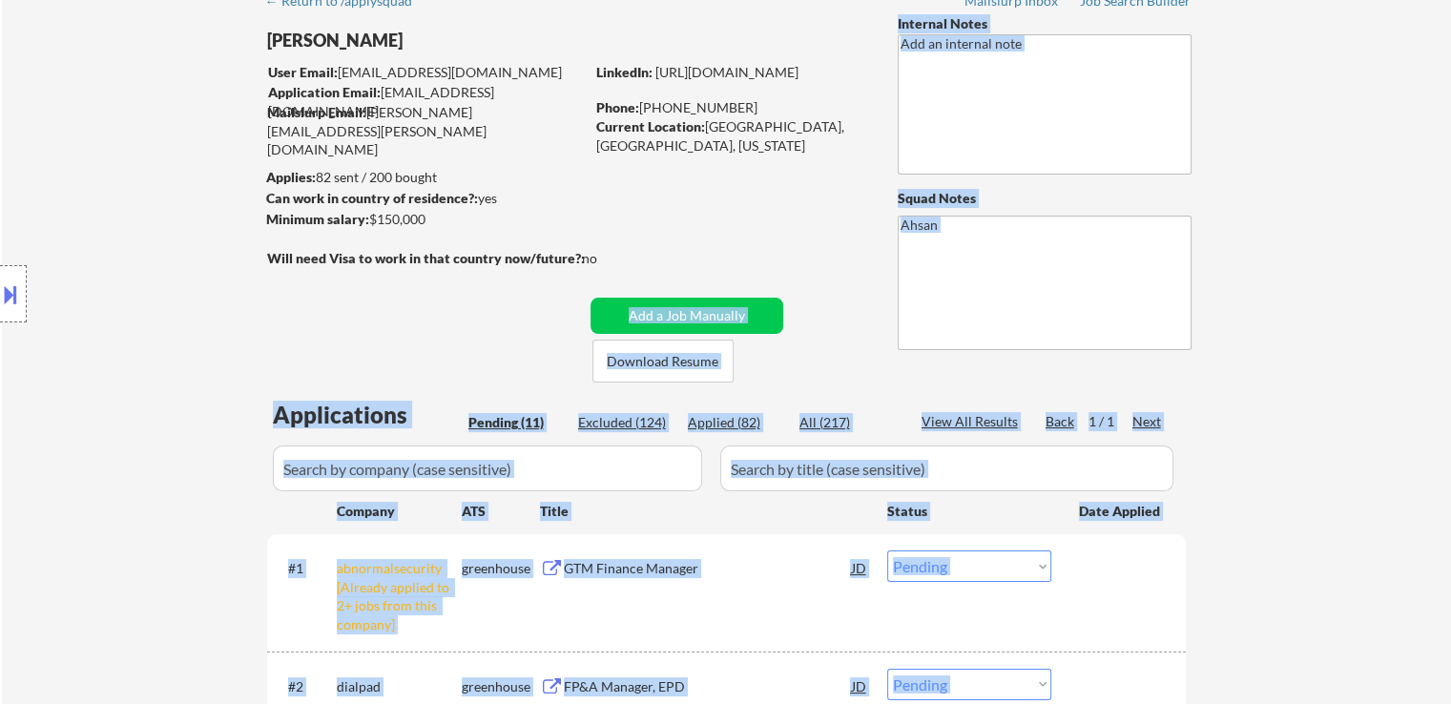
drag, startPoint x: 97, startPoint y: 217, endPoint x: 86, endPoint y: 216, distance: 11.6
click at [86, 216] on body "← Return to /applysquad Mailslurp Inbox Job Search Builder [PERSON_NAME] User E…" at bounding box center [725, 257] width 1451 height 704
click at [118, 232] on div "Location Inclusions: [GEOGRAPHIC_DATA], [GEOGRAPHIC_DATA] [GEOGRAPHIC_DATA], [G…" at bounding box center [170, 294] width 341 height 354
drag, startPoint x: 610, startPoint y: 271, endPoint x: 269, endPoint y: 226, distance: 344.4
click at [272, 226] on body "← Return to /applysquad Mailslurp Inbox Job Search Builder [PERSON_NAME] User E…" at bounding box center [725, 257] width 1451 height 704
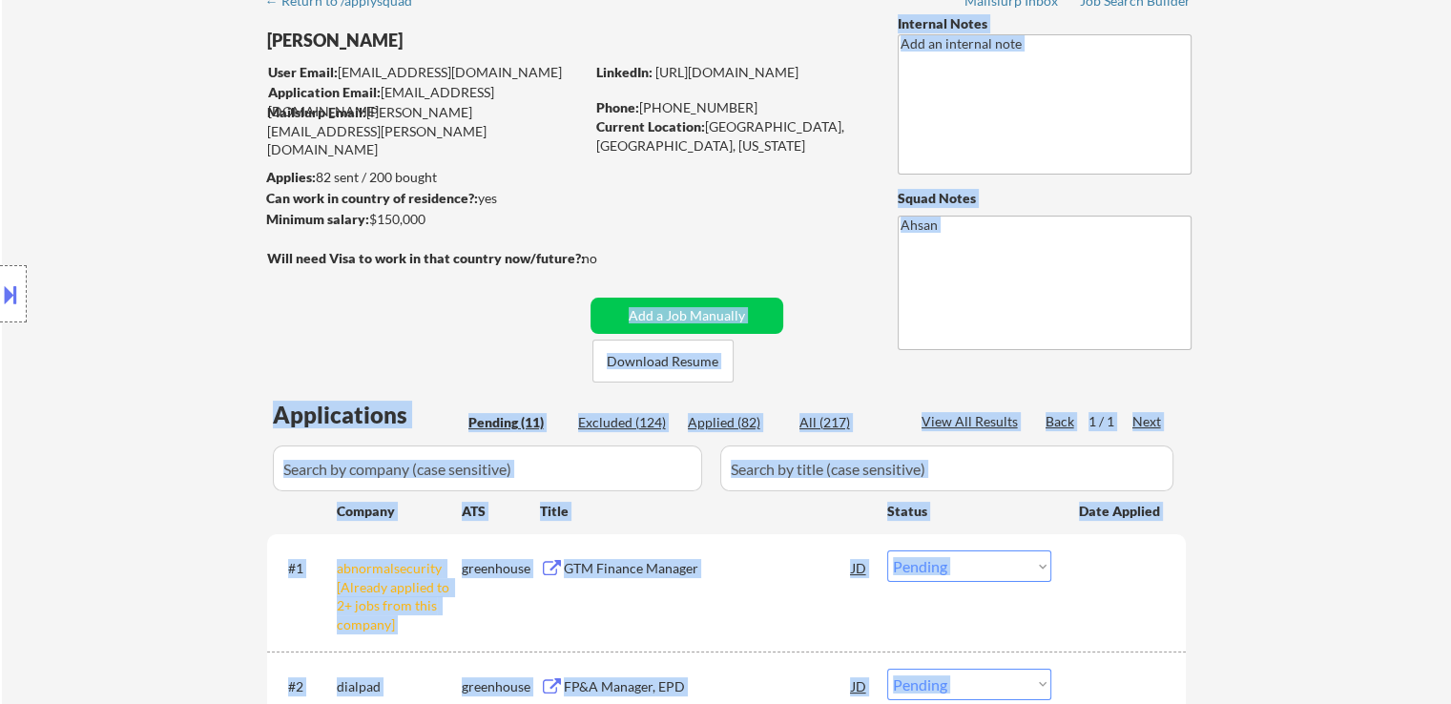
click at [130, 225] on div "Location Inclusions: [GEOGRAPHIC_DATA], [GEOGRAPHIC_DATA] [GEOGRAPHIC_DATA], [G…" at bounding box center [170, 294] width 341 height 354
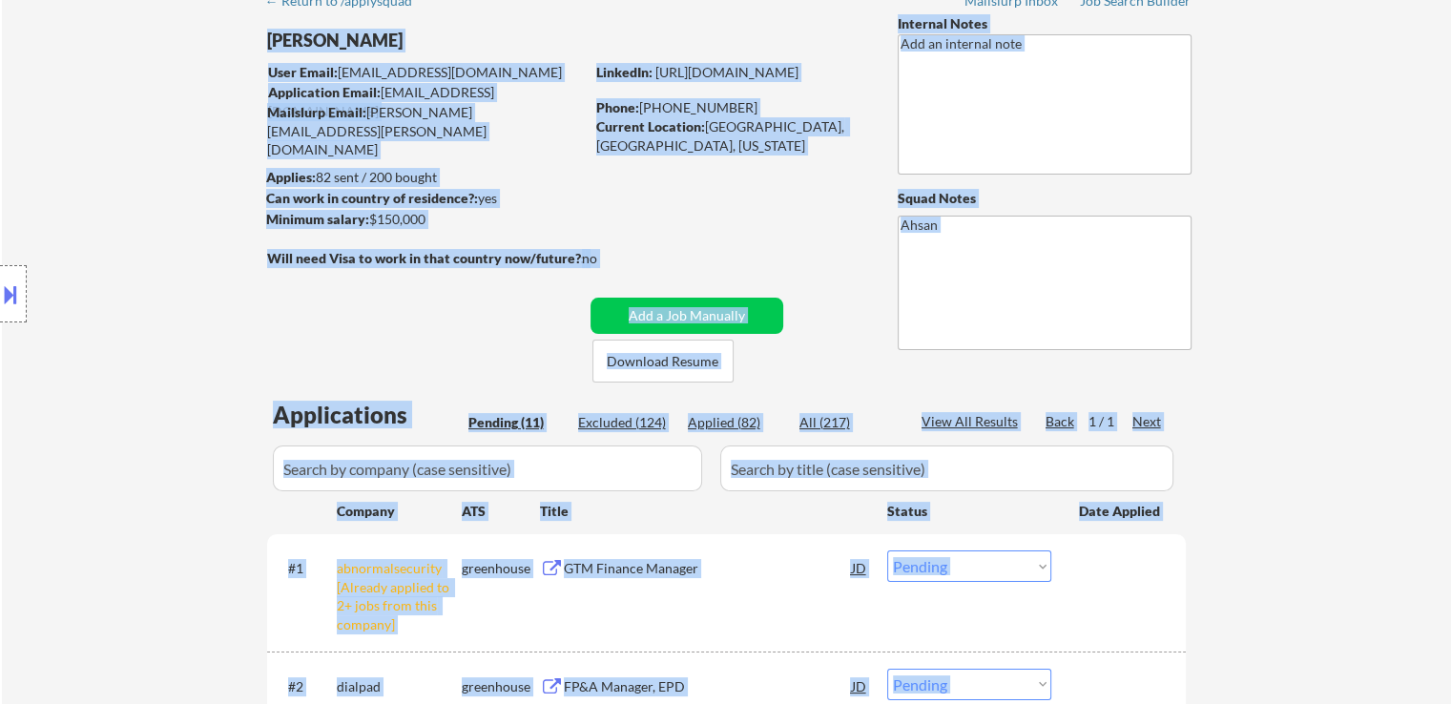
drag, startPoint x: 107, startPoint y: 179, endPoint x: 30, endPoint y: 158, distance: 80.1
click at [30, 158] on body "← Return to /applysquad Mailslurp Inbox Job Search Builder [PERSON_NAME] User E…" at bounding box center [725, 257] width 1451 height 704
click at [31, 160] on div "Location Inclusions: [GEOGRAPHIC_DATA], [GEOGRAPHIC_DATA] [GEOGRAPHIC_DATA], [G…" at bounding box center [170, 294] width 341 height 354
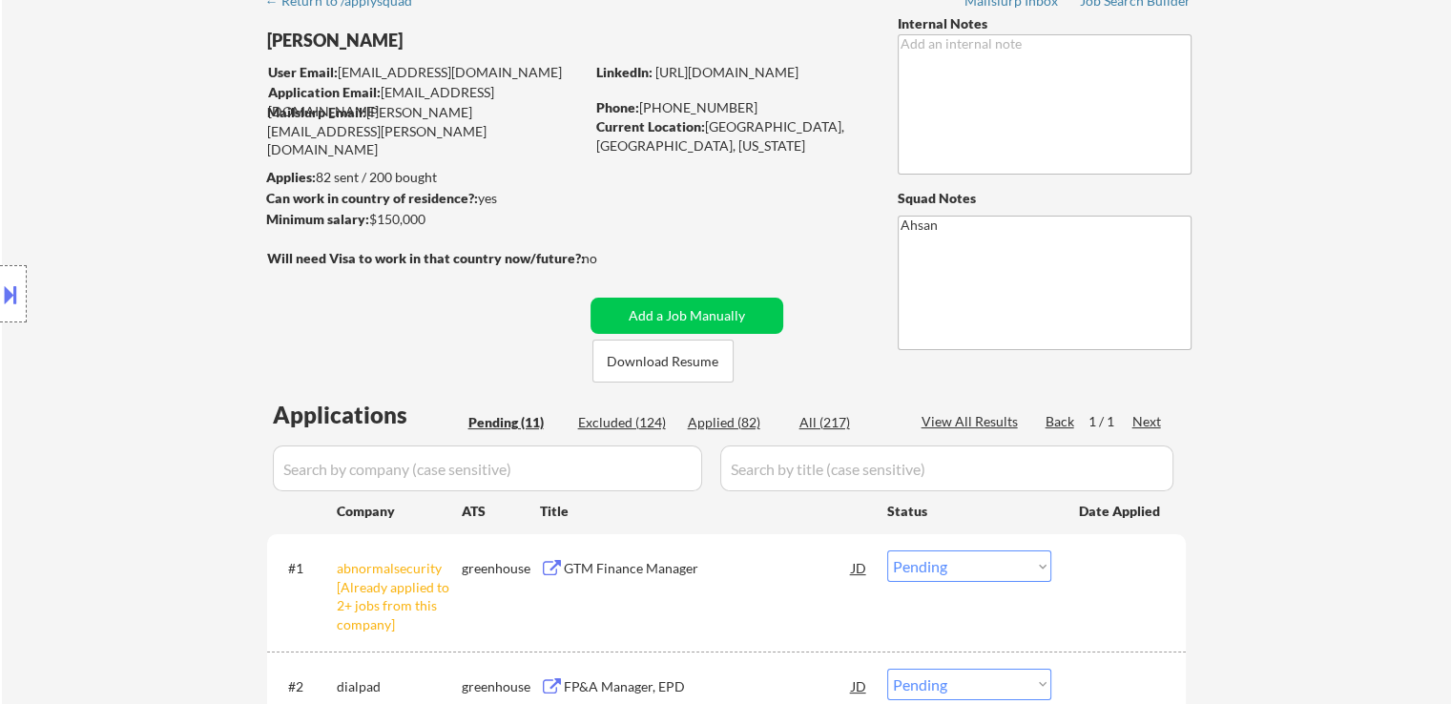
scroll to position [191, 0]
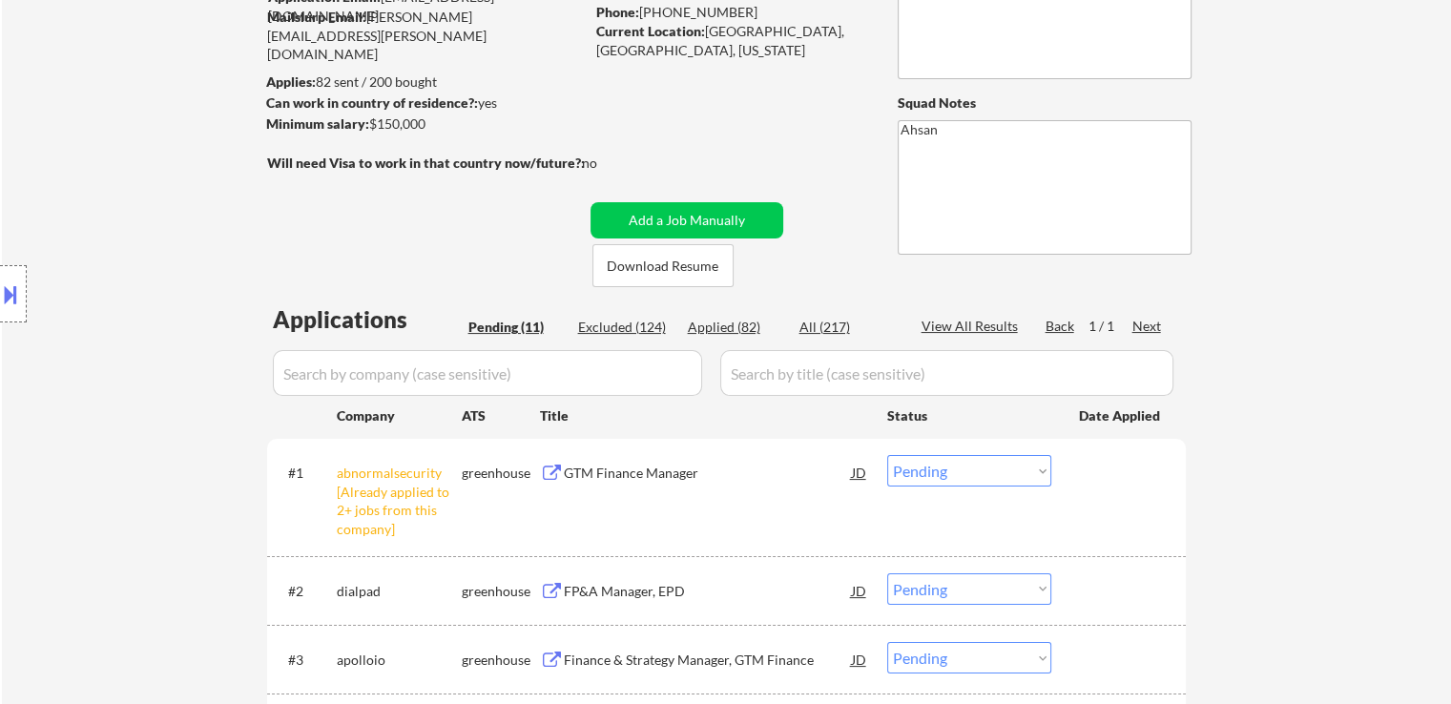
click at [33, 123] on div "Location Inclusions: [GEOGRAPHIC_DATA], [GEOGRAPHIC_DATA] [GEOGRAPHIC_DATA], [G…" at bounding box center [170, 294] width 341 height 354
click at [193, 263] on div "Location Inclusions: [GEOGRAPHIC_DATA], [GEOGRAPHIC_DATA] [GEOGRAPHIC_DATA], [G…" at bounding box center [170, 294] width 341 height 354
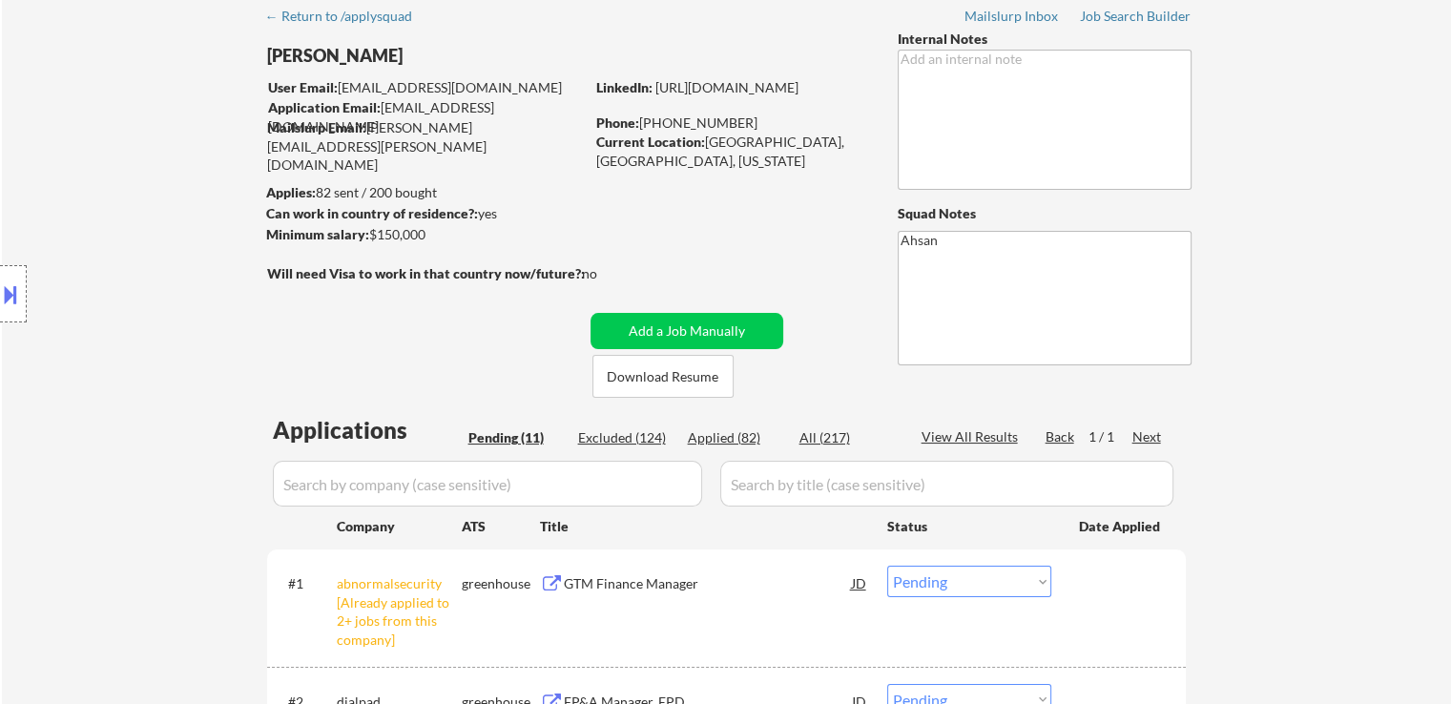
scroll to position [0, 0]
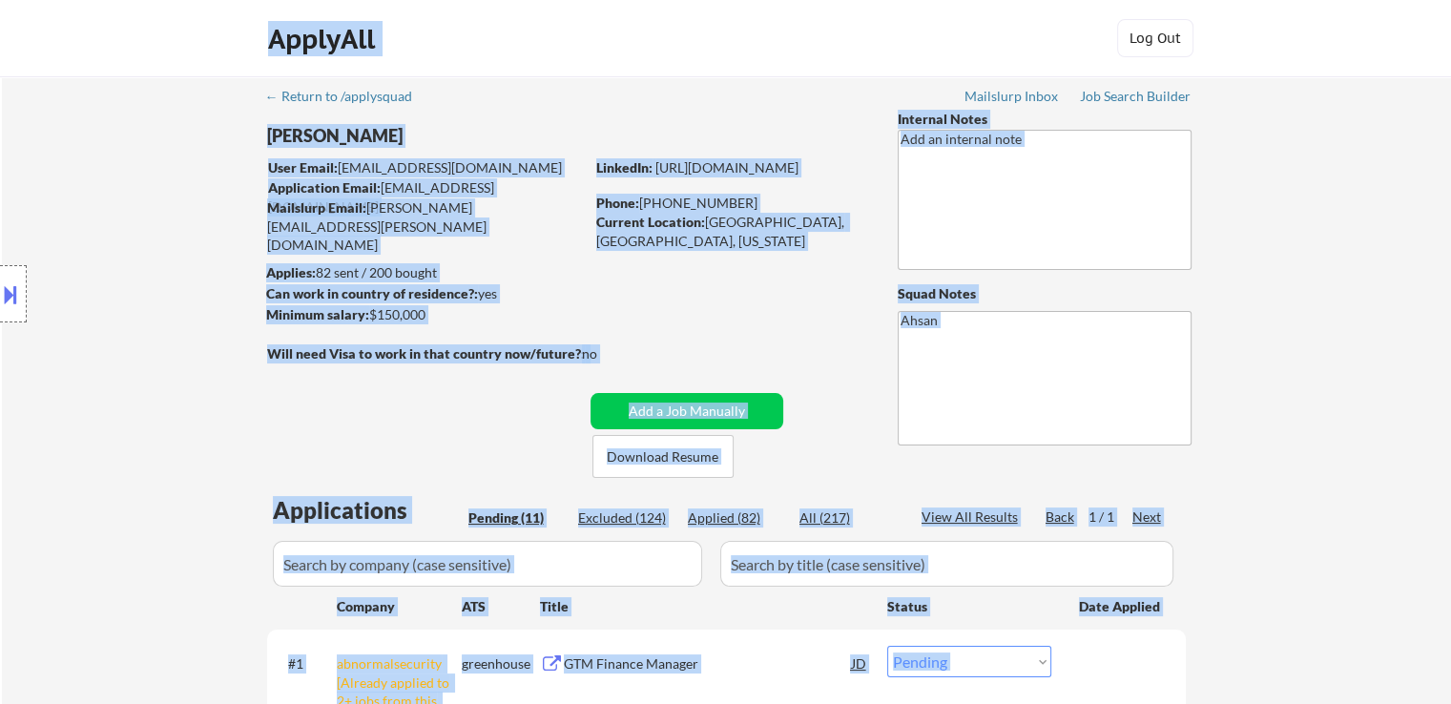
drag, startPoint x: 622, startPoint y: 340, endPoint x: 175, endPoint y: 285, distance: 449.8
click at [175, 285] on body "← Return to /applysquad Mailslurp Inbox Job Search Builder [PERSON_NAME] User E…" at bounding box center [725, 352] width 1451 height 704
drag, startPoint x: 175, startPoint y: 285, endPoint x: 237, endPoint y: 297, distance: 62.1
click at [175, 285] on div "Location Inclusions: [GEOGRAPHIC_DATA], [GEOGRAPHIC_DATA] [GEOGRAPHIC_DATA], [G…" at bounding box center [170, 294] width 341 height 354
click at [264, 300] on div "Location Inclusions: [GEOGRAPHIC_DATA], [GEOGRAPHIC_DATA] [GEOGRAPHIC_DATA], [G…" at bounding box center [170, 294] width 341 height 354
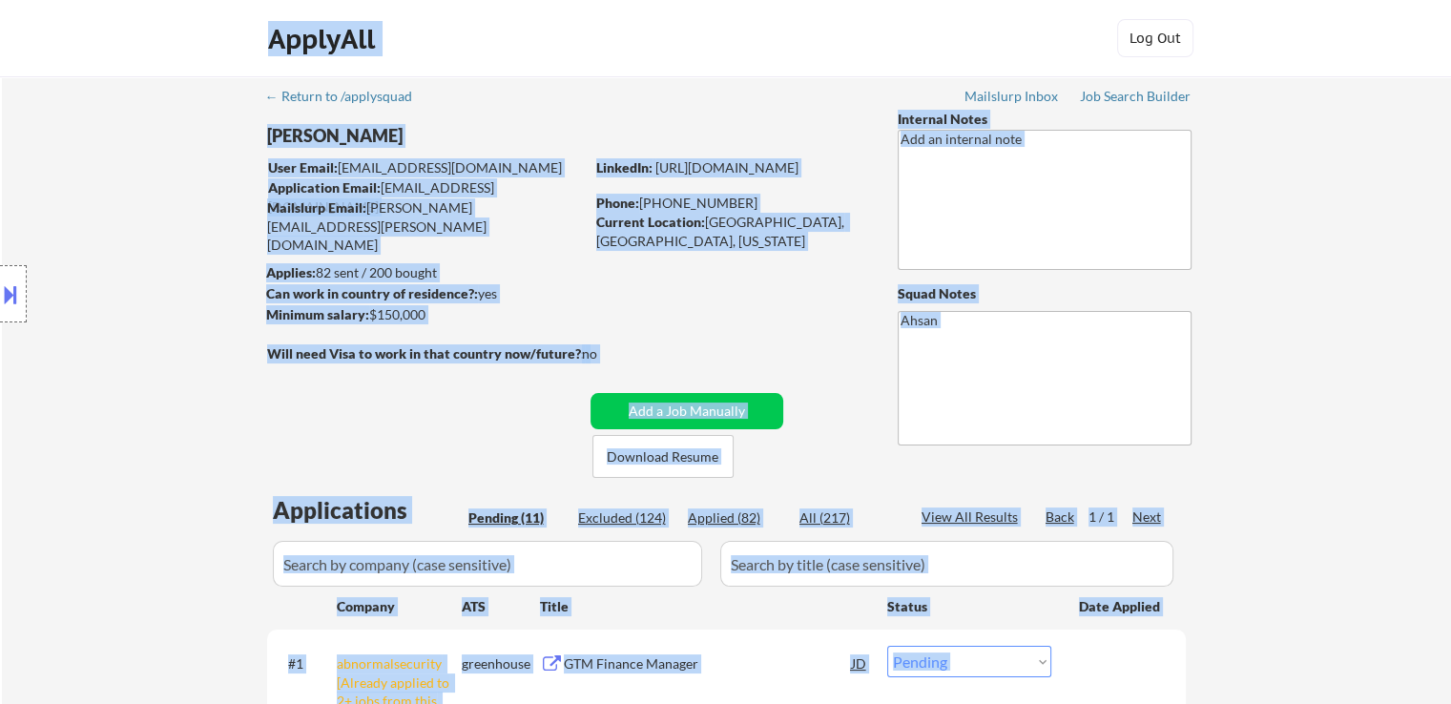
drag, startPoint x: 212, startPoint y: 316, endPoint x: 92, endPoint y: 292, distance: 122.5
click at [92, 292] on body "← Return to /applysquad Mailslurp Inbox Job Search Builder [PERSON_NAME] User E…" at bounding box center [725, 352] width 1451 height 704
click at [92, 292] on div "Location Inclusions: [GEOGRAPHIC_DATA], [GEOGRAPHIC_DATA] [GEOGRAPHIC_DATA], [G…" at bounding box center [170, 294] width 341 height 354
drag, startPoint x: 447, startPoint y: 325, endPoint x: 271, endPoint y: 286, distance: 180.7
click at [291, 287] on body "← Return to /applysquad Mailslurp Inbox Job Search Builder [PERSON_NAME] User E…" at bounding box center [725, 352] width 1451 height 704
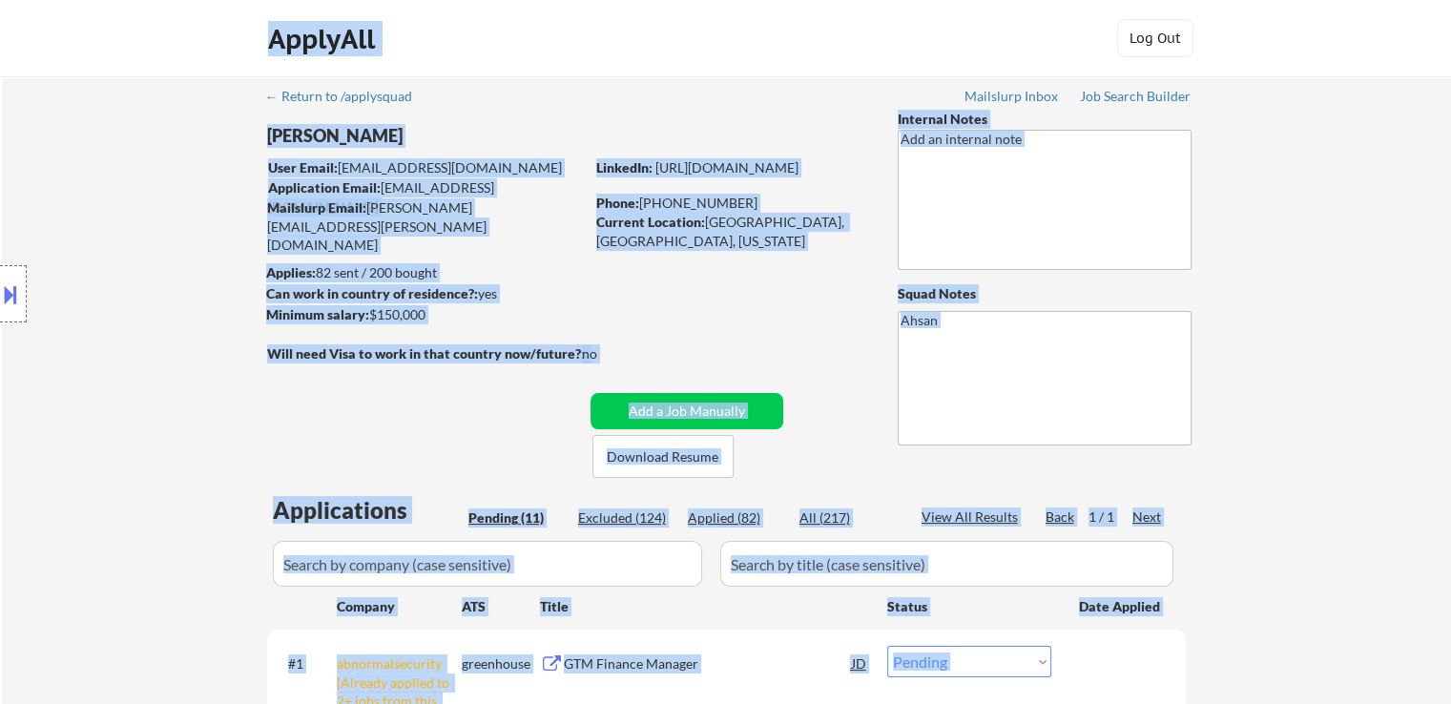
click at [166, 296] on div "Location Inclusions: [GEOGRAPHIC_DATA], [GEOGRAPHIC_DATA] [GEOGRAPHIC_DATA], [G…" at bounding box center [170, 294] width 341 height 354
drag, startPoint x: 397, startPoint y: 277, endPoint x: 276, endPoint y: 246, distance: 124.9
click at [276, 246] on body "← Return to /applysquad Mailslurp Inbox Job Search Builder [PERSON_NAME] User E…" at bounding box center [725, 352] width 1451 height 704
click at [275, 249] on div "Location Inclusions: [GEOGRAPHIC_DATA], [GEOGRAPHIC_DATA] [GEOGRAPHIC_DATA], [G…" at bounding box center [170, 294] width 341 height 354
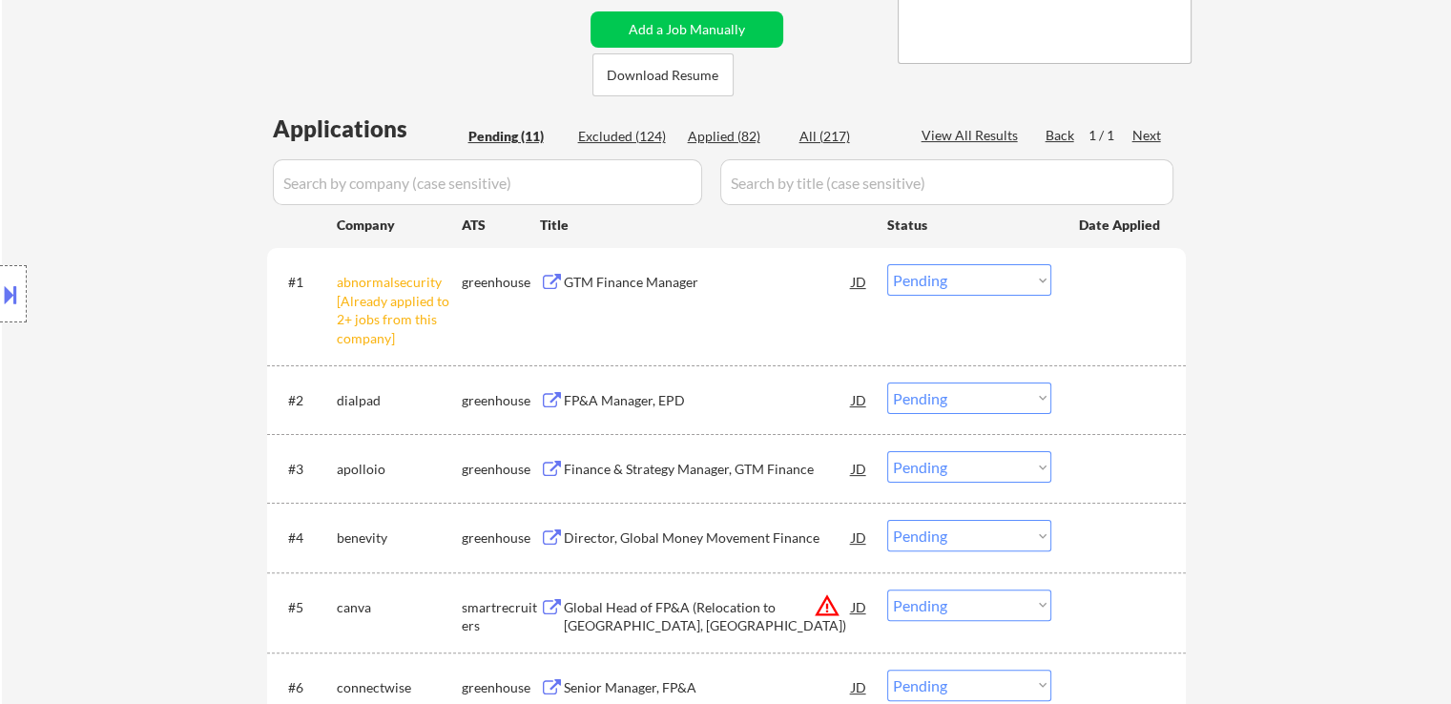
click at [175, 299] on div "Location Inclusions: [GEOGRAPHIC_DATA], [GEOGRAPHIC_DATA] [GEOGRAPHIC_DATA], [G…" at bounding box center [170, 294] width 341 height 354
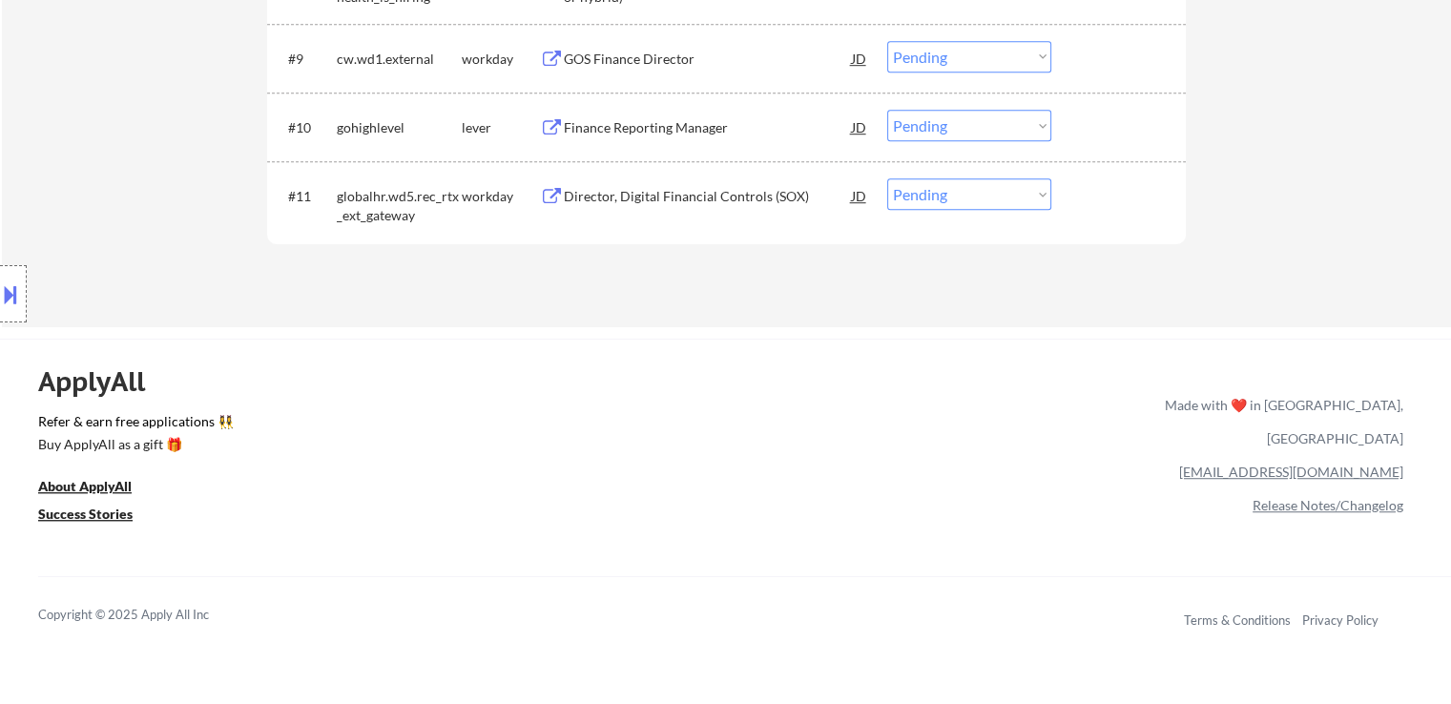
click at [170, 312] on div "Location Inclusions: [GEOGRAPHIC_DATA], [GEOGRAPHIC_DATA] [GEOGRAPHIC_DATA], [G…" at bounding box center [170, 294] width 341 height 354
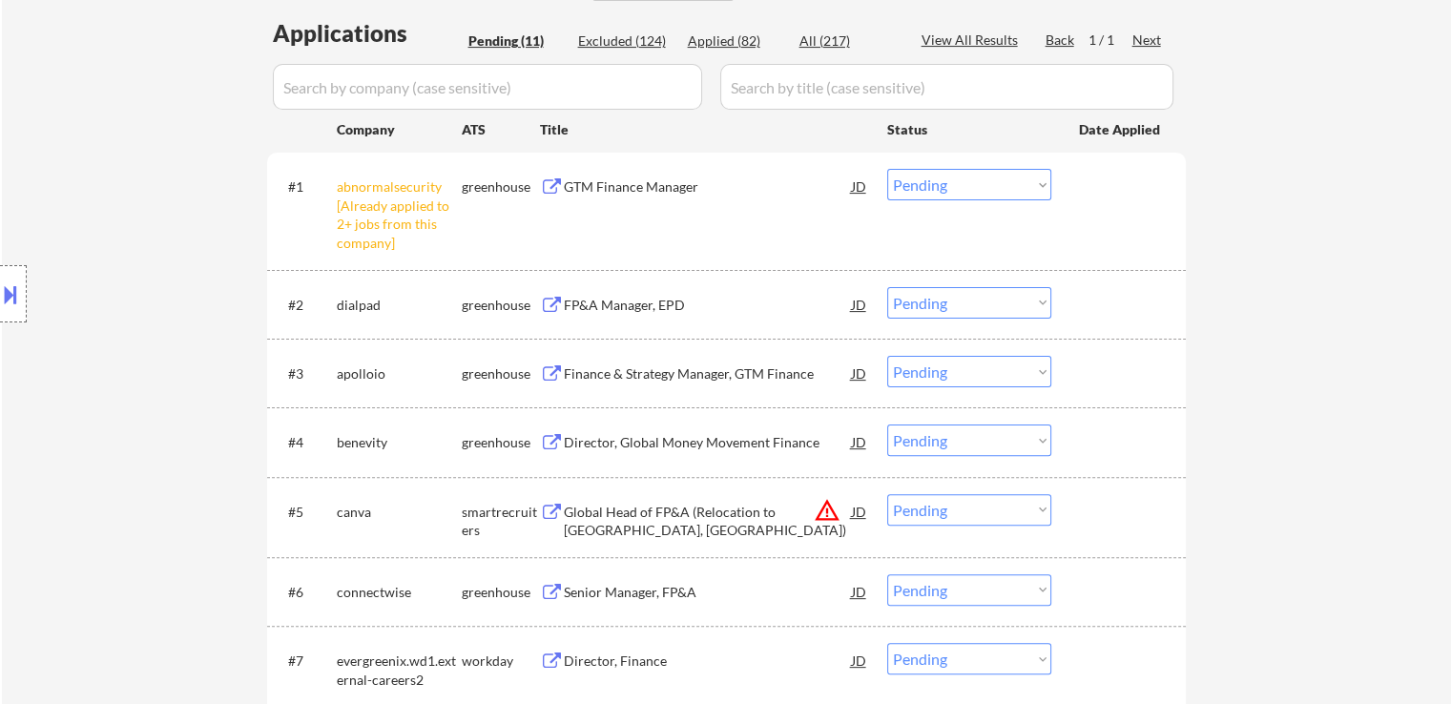
click at [170, 312] on div "Location Inclusions: [GEOGRAPHIC_DATA], [GEOGRAPHIC_DATA] [GEOGRAPHIC_DATA], [G…" at bounding box center [170, 294] width 341 height 354
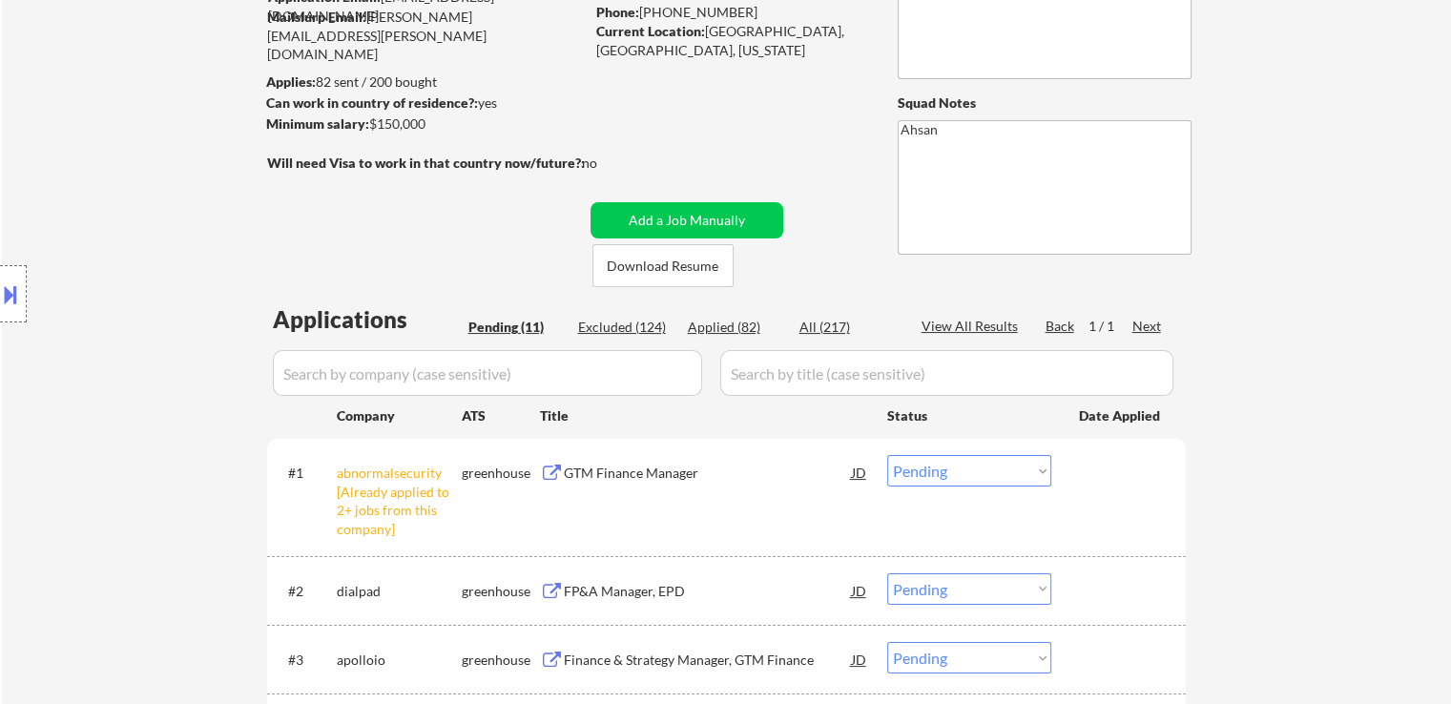
click at [170, 310] on div "Location Inclusions: [GEOGRAPHIC_DATA], [GEOGRAPHIC_DATA] [GEOGRAPHIC_DATA], [G…" at bounding box center [170, 294] width 341 height 354
click at [165, 401] on div "Location Inclusions: [GEOGRAPHIC_DATA], [GEOGRAPHIC_DATA] [GEOGRAPHIC_DATA], [G…" at bounding box center [170, 294] width 341 height 354
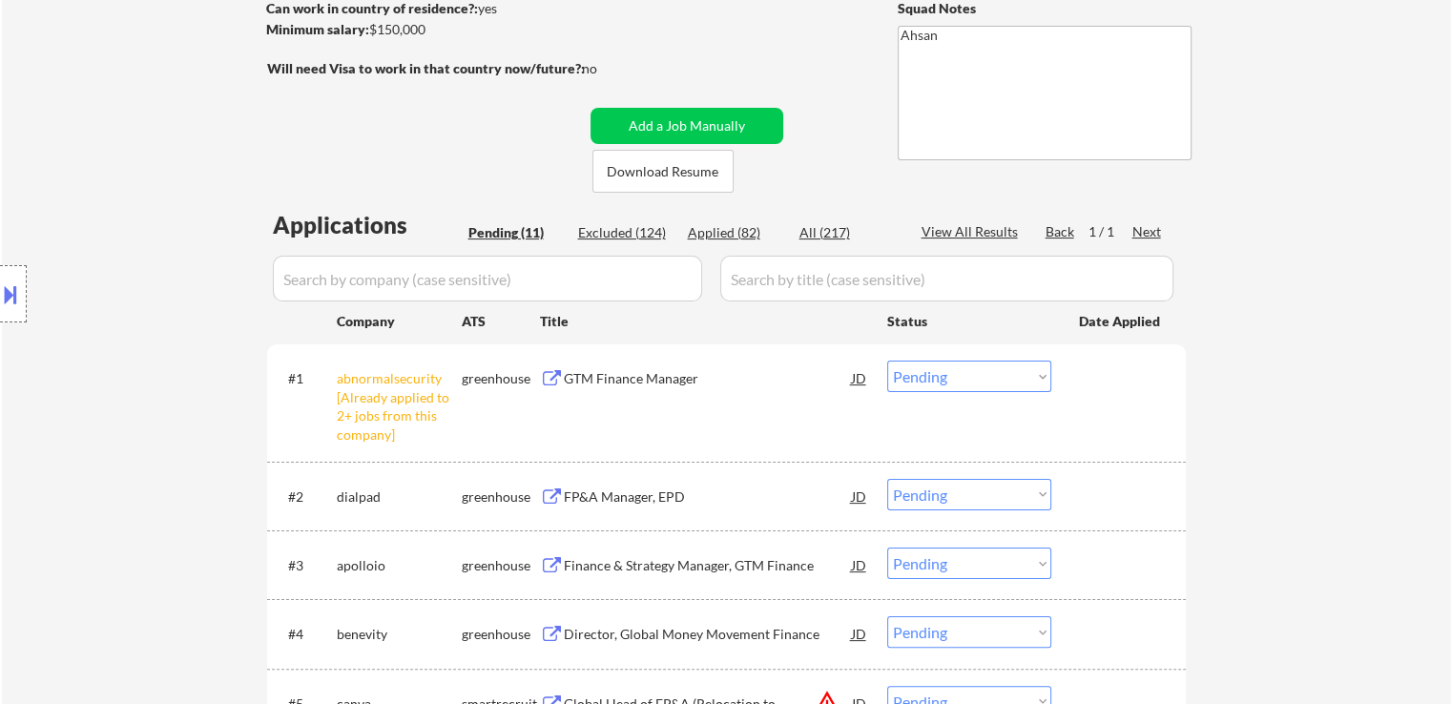
scroll to position [286, 0]
click at [165, 401] on div "Location Inclusions: [GEOGRAPHIC_DATA], [GEOGRAPHIC_DATA] [GEOGRAPHIC_DATA], [G…" at bounding box center [170, 294] width 341 height 354
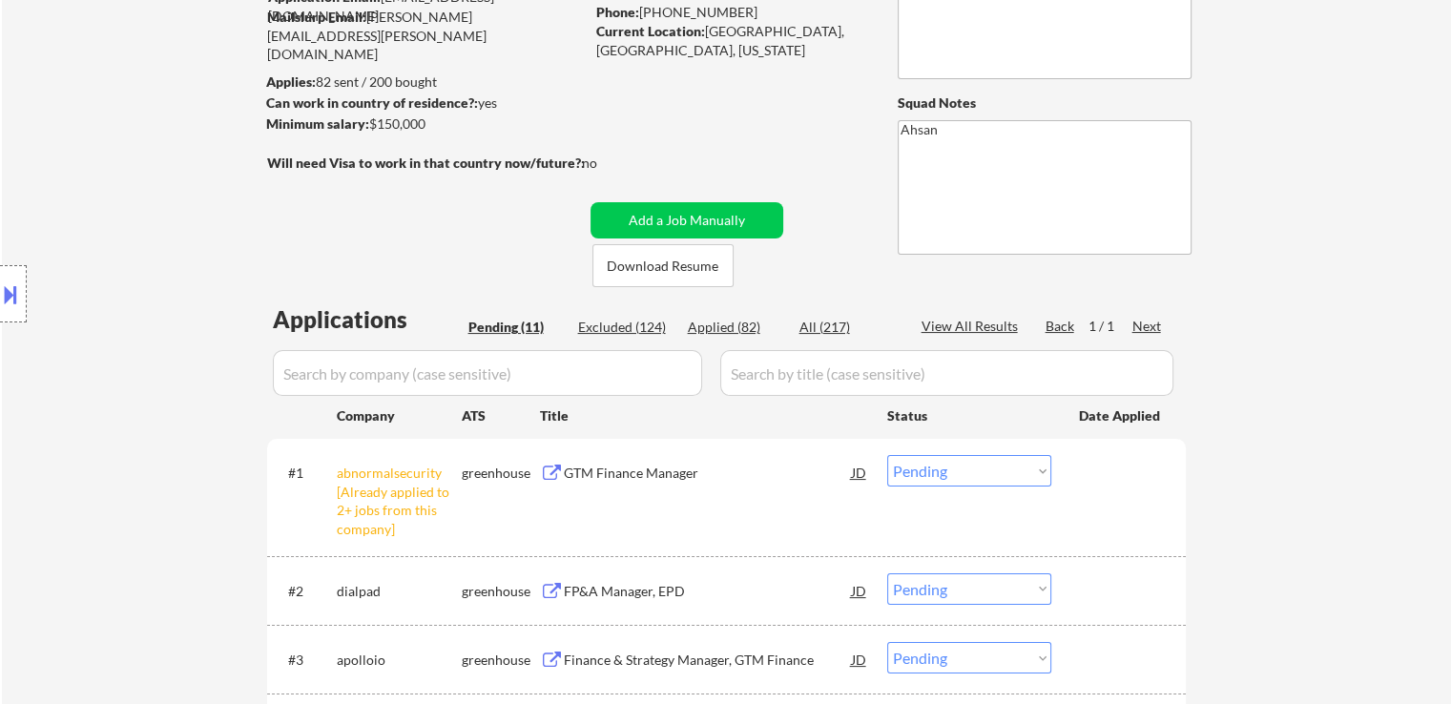
click at [165, 401] on div "Location Inclusions: [GEOGRAPHIC_DATA], [GEOGRAPHIC_DATA] [GEOGRAPHIC_DATA], [G…" at bounding box center [170, 294] width 341 height 354
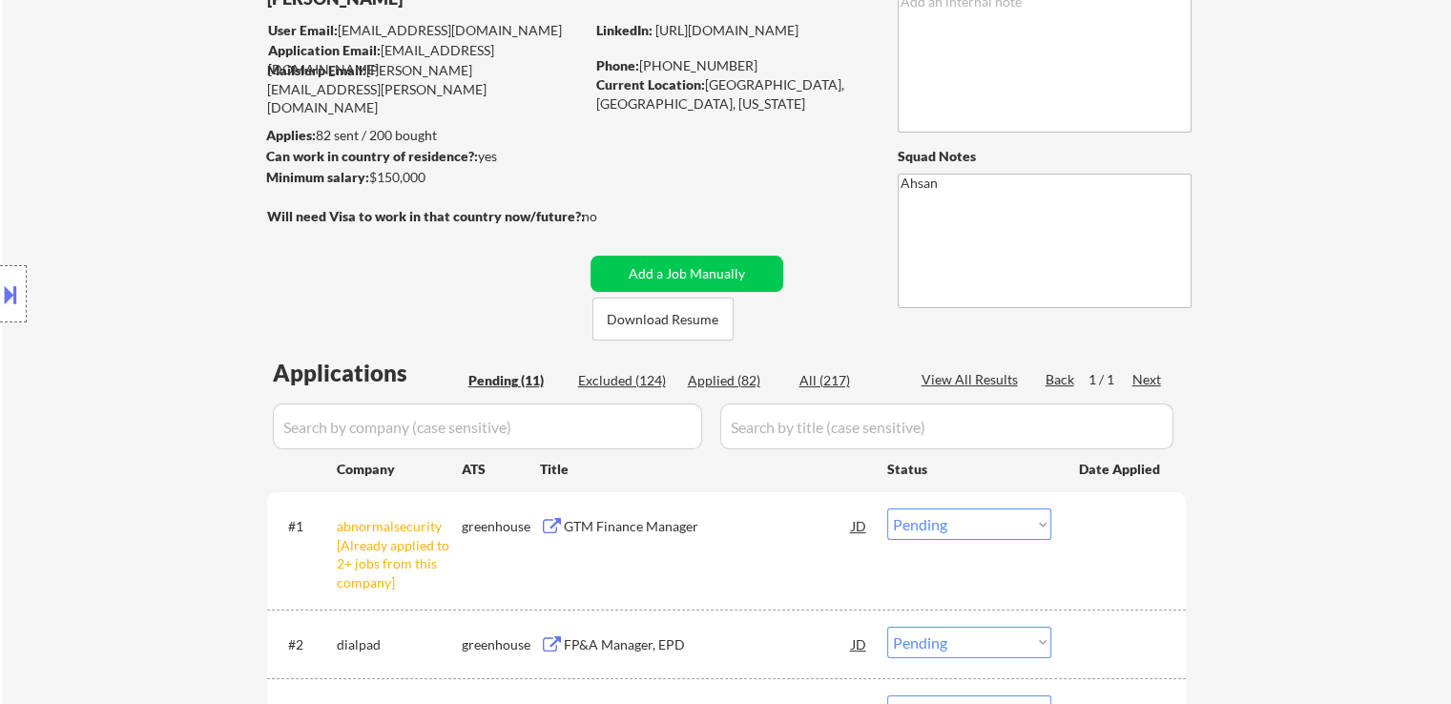
scroll to position [95, 0]
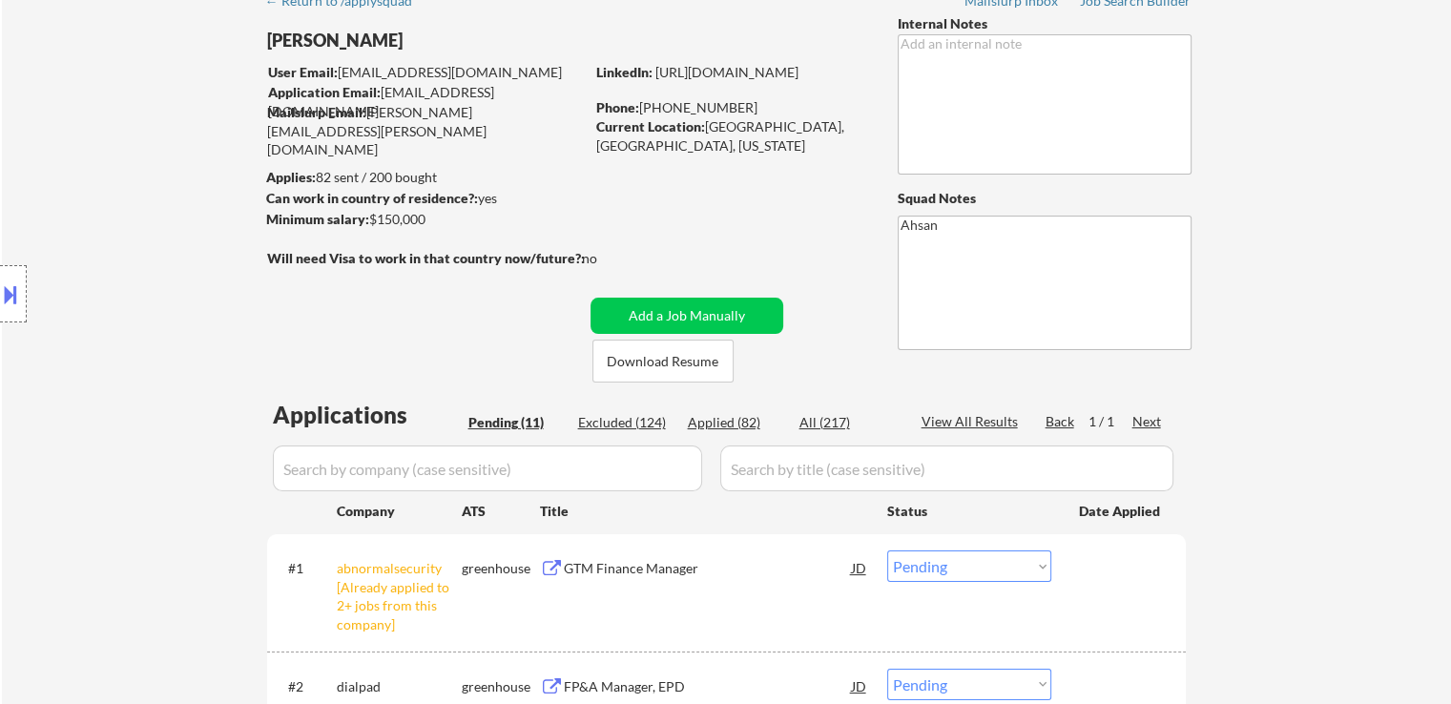
click at [164, 321] on div "Location Inclusions: [GEOGRAPHIC_DATA], [GEOGRAPHIC_DATA] [GEOGRAPHIC_DATA], [G…" at bounding box center [170, 294] width 341 height 354
click at [201, 363] on div "Location Inclusions: [GEOGRAPHIC_DATA], [GEOGRAPHIC_DATA] [GEOGRAPHIC_DATA], [G…" at bounding box center [170, 294] width 341 height 354
click at [114, 267] on div "Location Inclusions: [GEOGRAPHIC_DATA], [GEOGRAPHIC_DATA] [GEOGRAPHIC_DATA], [G…" at bounding box center [170, 294] width 341 height 354
